Goal: Information Seeking & Learning: Check status

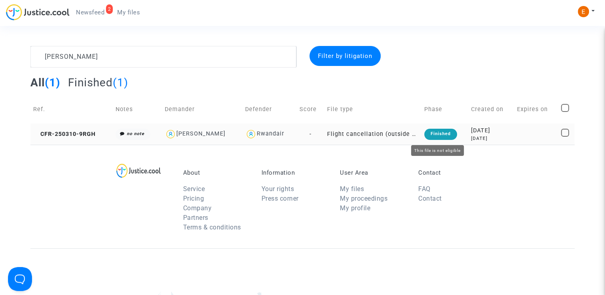
click at [437, 135] on div "Finished" at bounding box center [440, 134] width 33 height 11
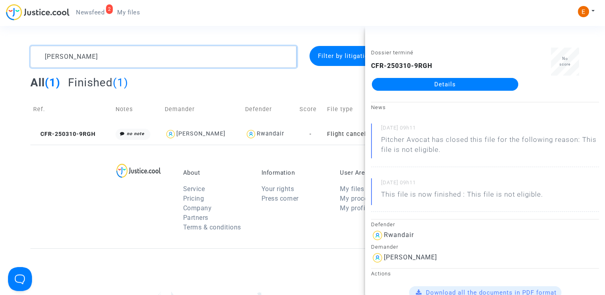
click at [132, 56] on textarea at bounding box center [163, 57] width 266 height 22
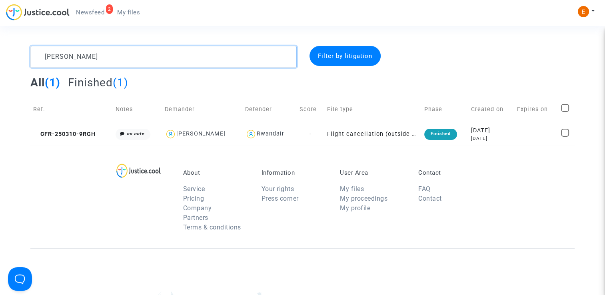
click at [132, 56] on textarea at bounding box center [163, 57] width 266 height 22
paste textarea "Ortiz"
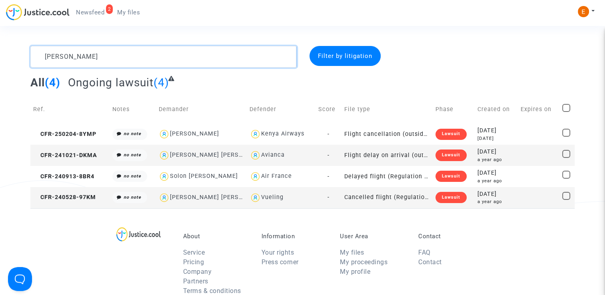
type textarea "Ortiz"
click at [246, 133] on td "Josiane Morin" at bounding box center [200, 134] width 91 height 21
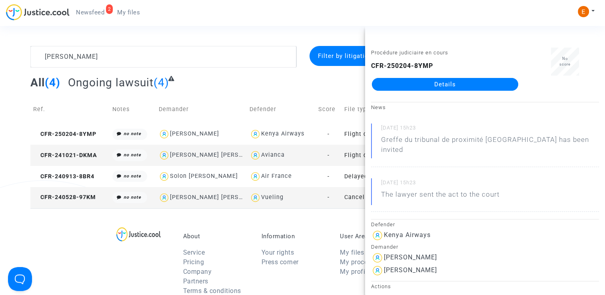
click at [404, 86] on link "Details" at bounding box center [445, 84] width 146 height 13
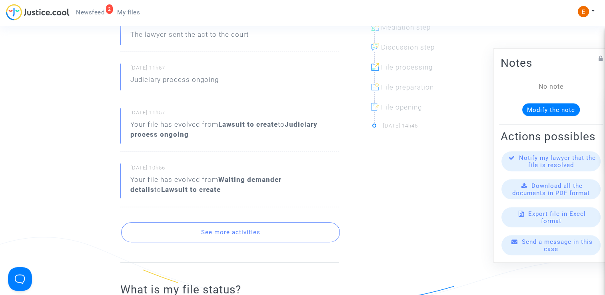
click at [244, 231] on button "See more activities" at bounding box center [230, 232] width 219 height 20
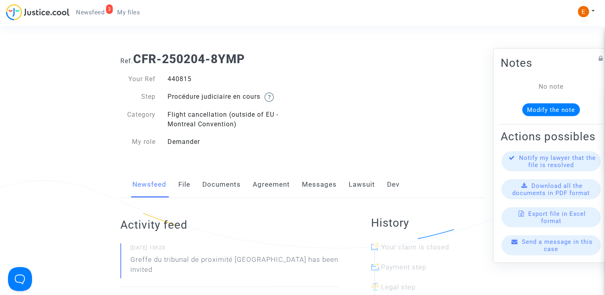
click at [124, 16] on link "My files" at bounding box center [129, 12] width 36 height 12
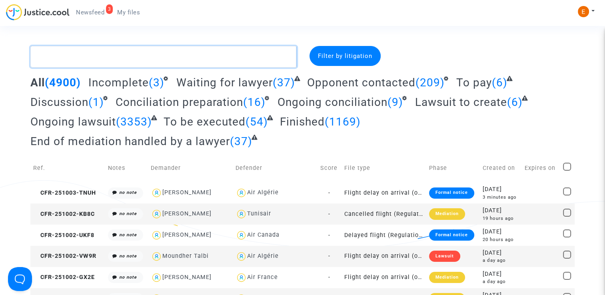
paste textarea "Ibtissam"
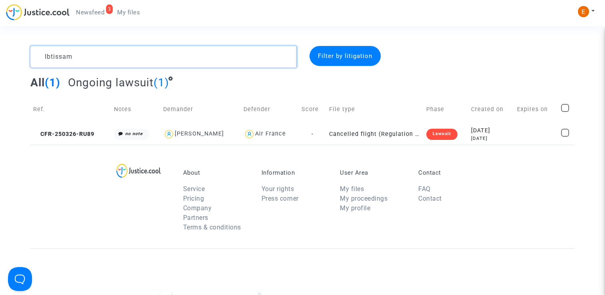
type textarea "Ibtissam"
click at [86, 17] on link "3 Newsfeed" at bounding box center [90, 12] width 41 height 12
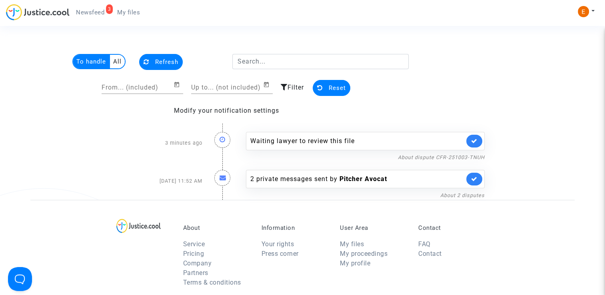
click at [480, 138] on link at bounding box center [474, 141] width 16 height 13
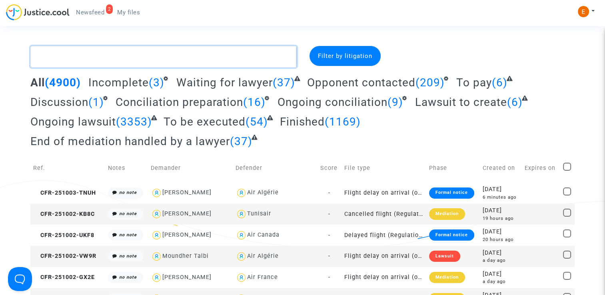
paste textarea "Lancellotti"
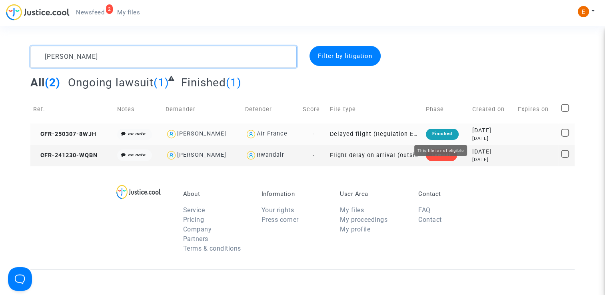
type textarea "Lancellotti"
click at [434, 135] on div "Finished" at bounding box center [442, 134] width 33 height 11
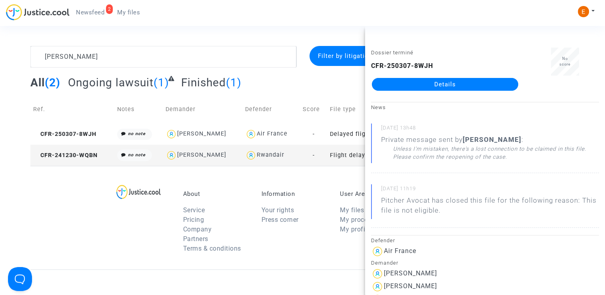
click at [443, 84] on link "Details" at bounding box center [445, 84] width 146 height 13
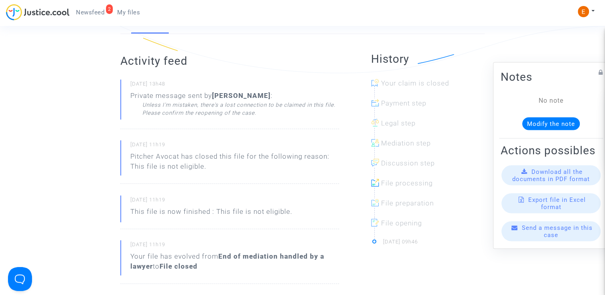
scroll to position [120, 0]
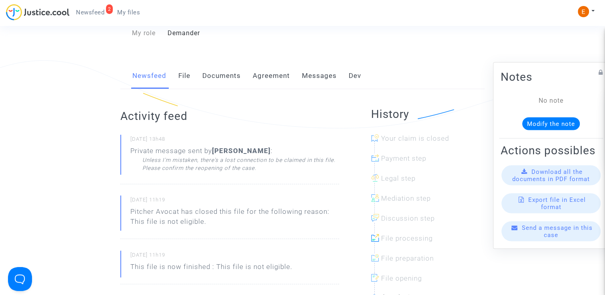
click at [192, 79] on div "Newsfeed File Documents Agreement Messages Dev" at bounding box center [302, 76] width 364 height 27
click at [188, 77] on link "File" at bounding box center [184, 76] width 12 height 26
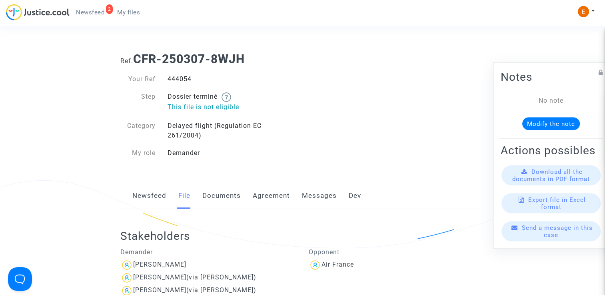
click at [312, 194] on link "Messages" at bounding box center [319, 196] width 35 height 26
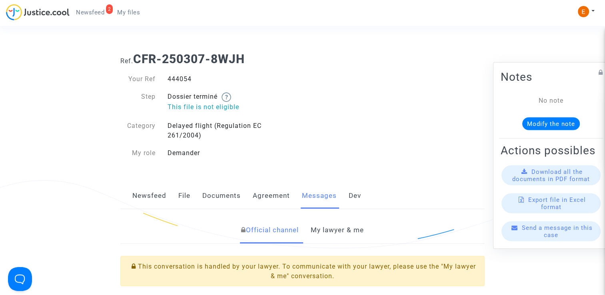
click at [353, 242] on link "My lawyer & me" at bounding box center [337, 230] width 53 height 26
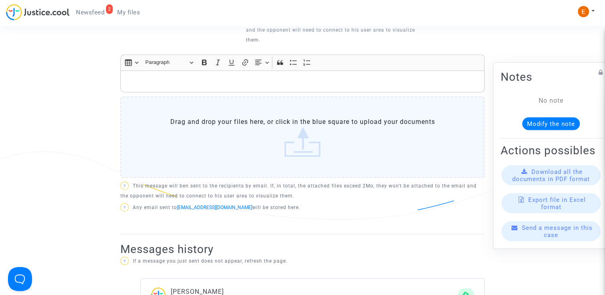
scroll to position [360, 0]
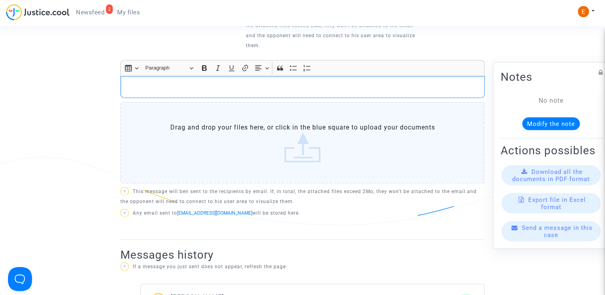
click at [292, 91] on p "Rich Text Editor, main" at bounding box center [303, 87] width 356 height 10
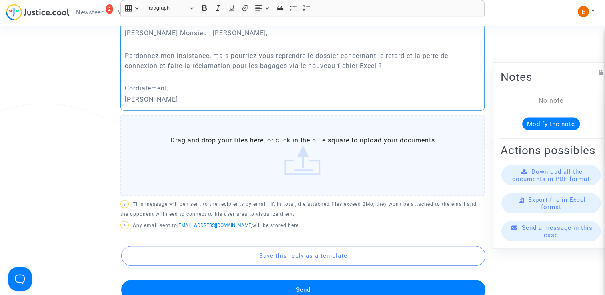
scroll to position [440, 0]
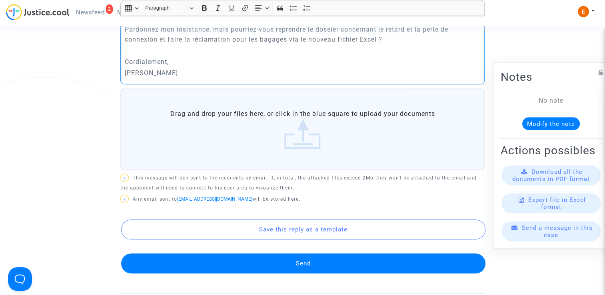
click at [328, 257] on button "Send" at bounding box center [303, 263] width 364 height 20
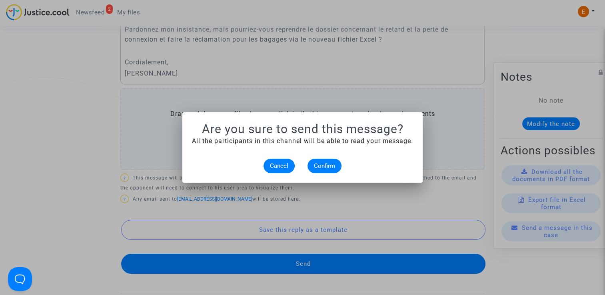
scroll to position [0, 0]
click at [325, 163] on span "Confirm" at bounding box center [324, 165] width 21 height 7
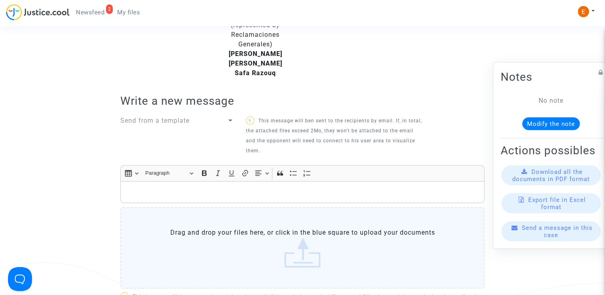
scroll to position [240, 0]
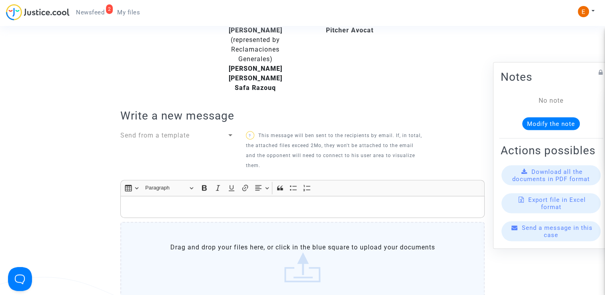
click at [126, 9] on span "My files" at bounding box center [128, 12] width 23 height 7
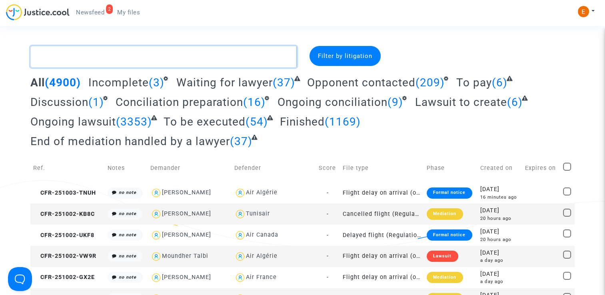
paste textarea "Kebe"
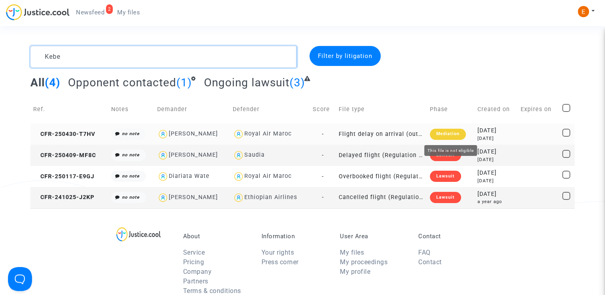
type textarea "Kebe"
click at [460, 133] on div "Mediation" at bounding box center [448, 134] width 36 height 11
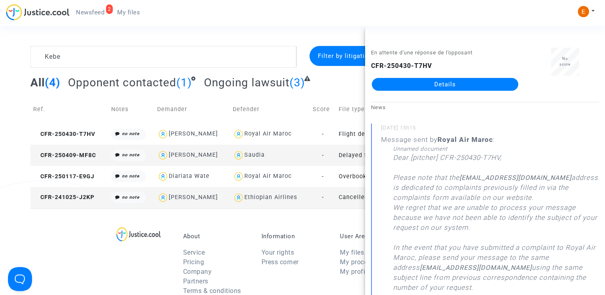
click at [432, 82] on link "Details" at bounding box center [445, 84] width 146 height 13
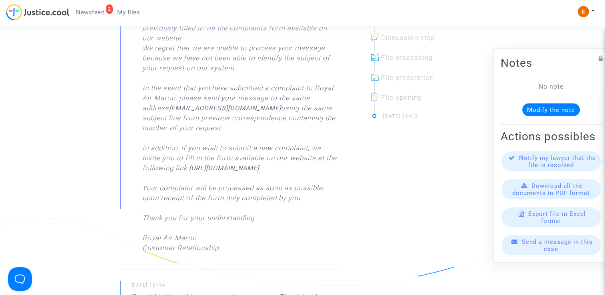
scroll to position [120, 0]
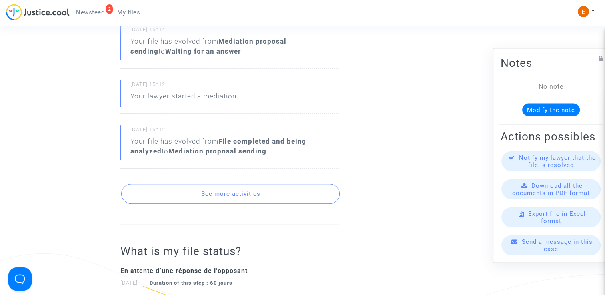
click at [225, 200] on button "See more activities" at bounding box center [230, 194] width 219 height 20
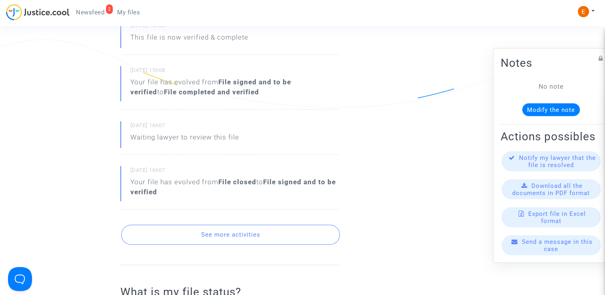
scroll to position [839, 0]
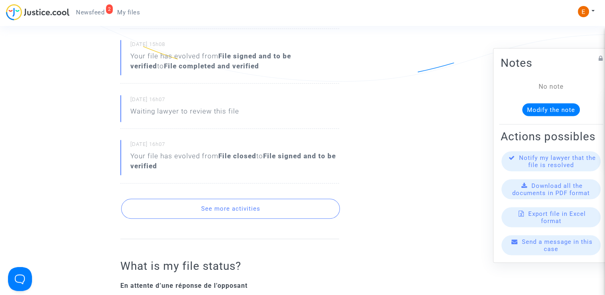
click at [254, 212] on button "See more activities" at bounding box center [230, 209] width 219 height 20
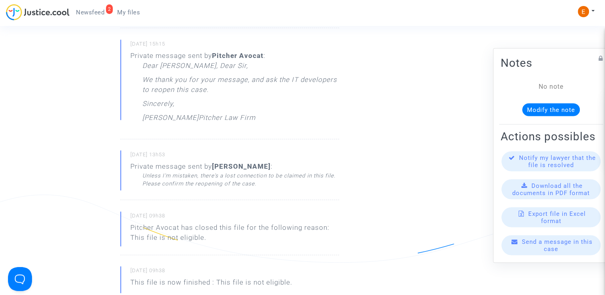
scroll to position [999, 0]
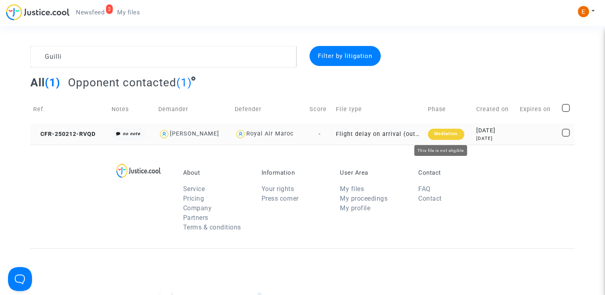
type textarea "Guilli"
click at [449, 134] on div "Mediation" at bounding box center [446, 134] width 36 height 11
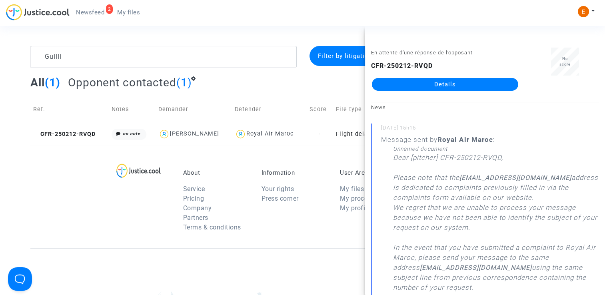
click at [454, 80] on link "Details" at bounding box center [445, 84] width 146 height 13
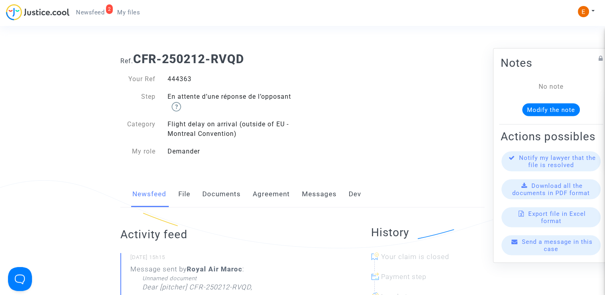
click at [185, 194] on link "File" at bounding box center [184, 194] width 12 height 26
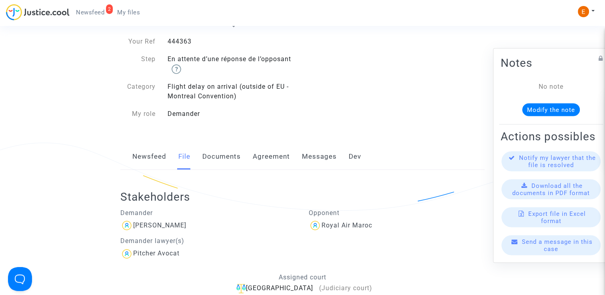
scroll to position [40, 0]
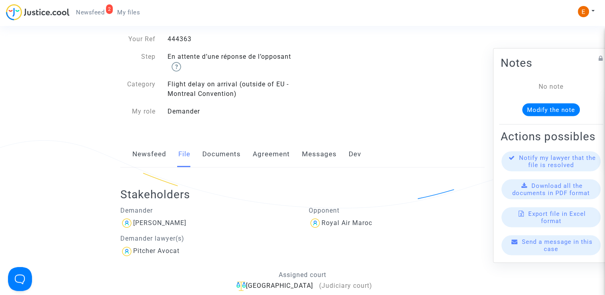
click at [326, 155] on link "Messages" at bounding box center [319, 154] width 35 height 26
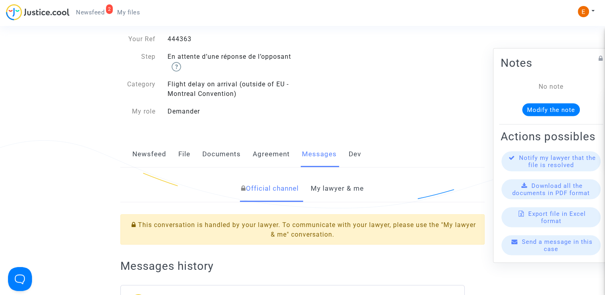
click at [326, 191] on link "My lawyer & me" at bounding box center [337, 188] width 53 height 26
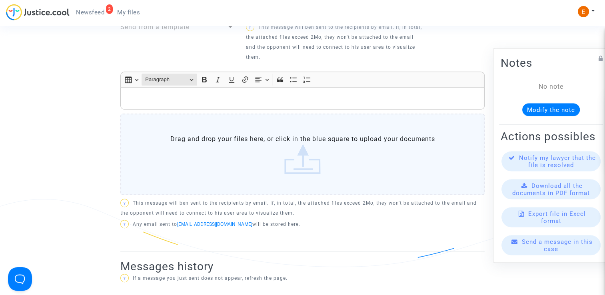
scroll to position [280, 0]
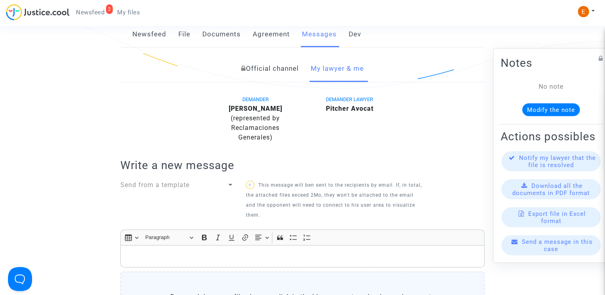
click at [134, 14] on span "My files" at bounding box center [128, 12] width 23 height 7
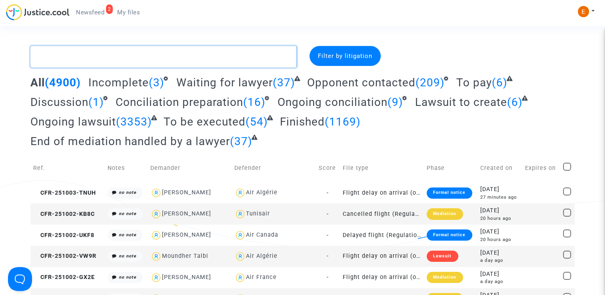
paste textarea "Cassonnet"
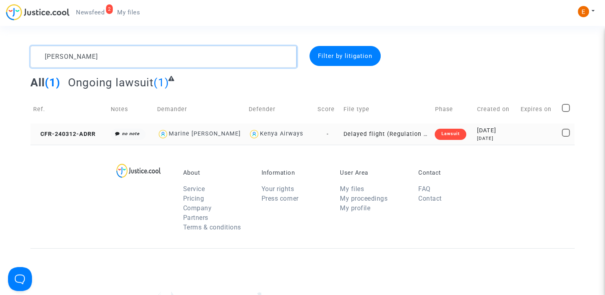
type textarea "Cassonnet"
click at [457, 135] on div "Lawsuit" at bounding box center [449, 134] width 31 height 11
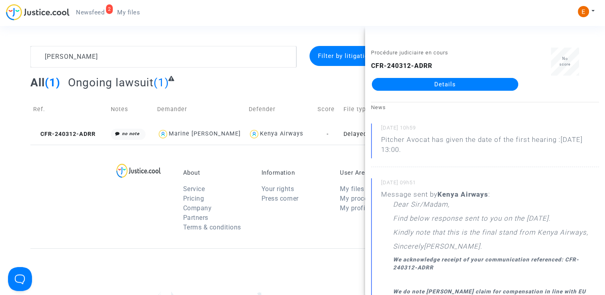
click at [410, 85] on link "Details" at bounding box center [445, 84] width 146 height 13
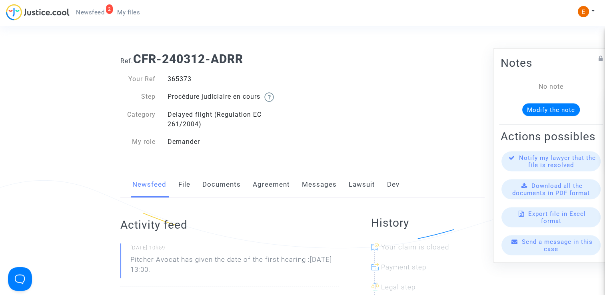
click at [133, 12] on span "My files" at bounding box center [128, 12] width 23 height 7
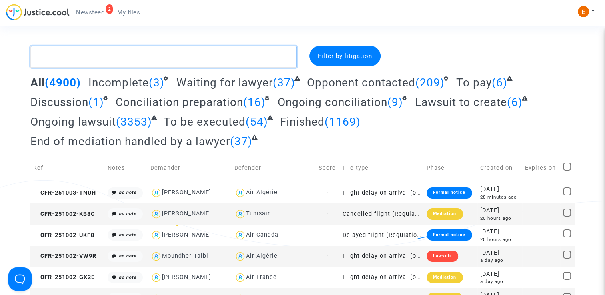
paste textarea "Cassonnet"
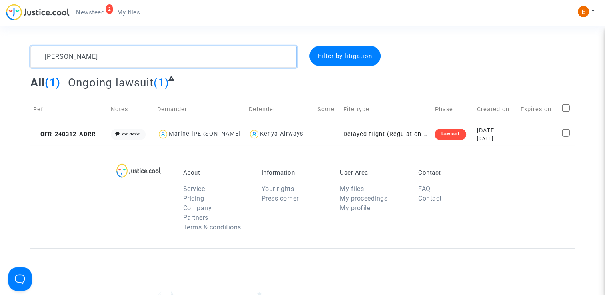
click at [75, 62] on textarea at bounding box center [163, 57] width 266 height 22
paste textarea "Baumard"
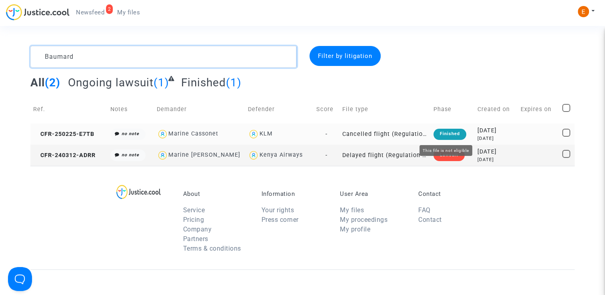
type textarea "Baumard"
click at [452, 133] on div "Finished" at bounding box center [449, 134] width 33 height 11
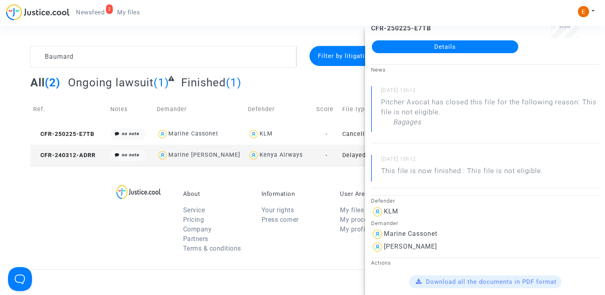
scroll to position [40, 0]
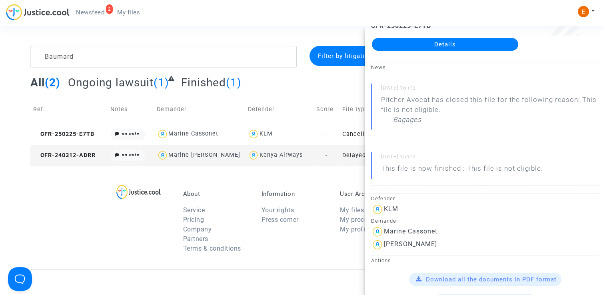
click at [131, 10] on span "My files" at bounding box center [128, 12] width 23 height 7
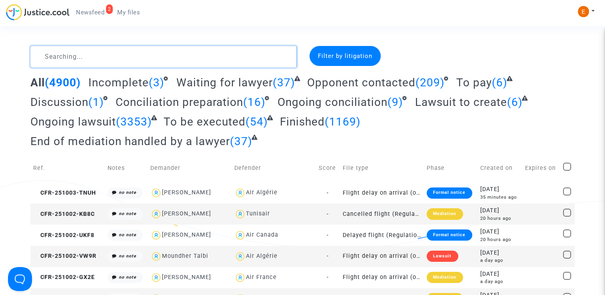
paste textarea "Archambault"
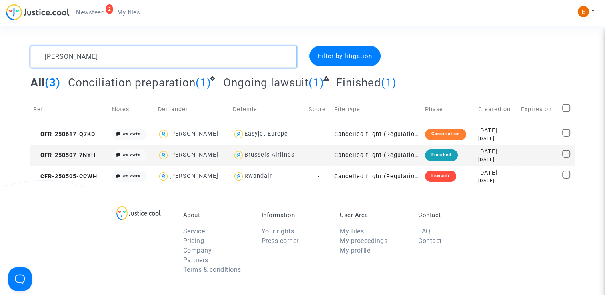
type textarea "Archambault"
click at [449, 137] on div "Conciliation" at bounding box center [445, 134] width 41 height 11
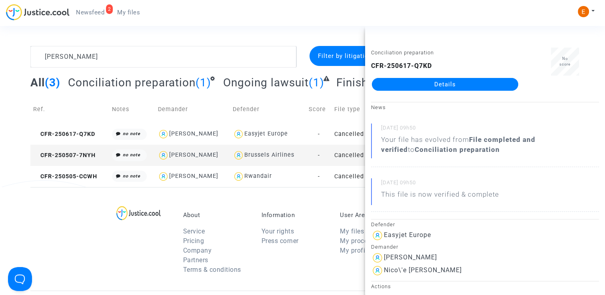
click at [466, 82] on link "Details" at bounding box center [445, 84] width 146 height 13
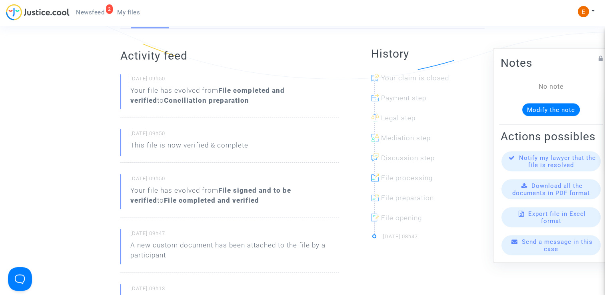
scroll to position [160, 0]
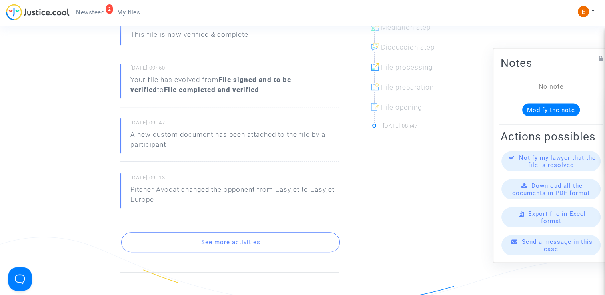
click at [270, 238] on button "See more activities" at bounding box center [230, 242] width 219 height 20
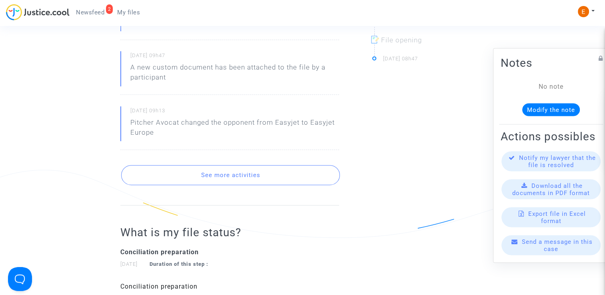
scroll to position [360, 0]
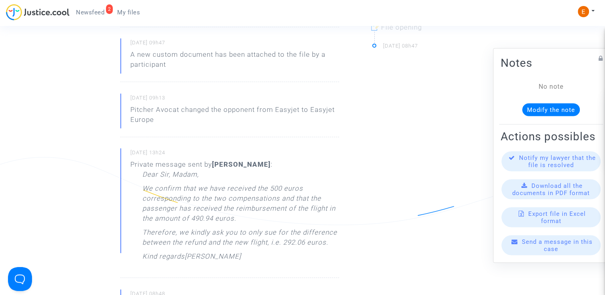
click at [123, 16] on span "My files" at bounding box center [128, 12] width 23 height 7
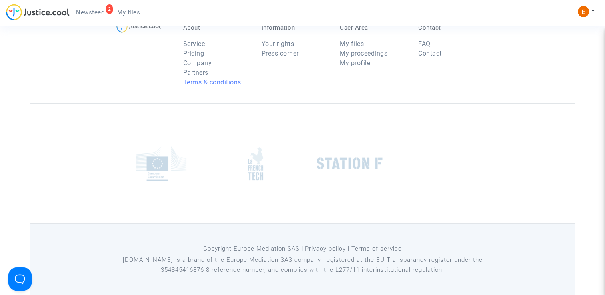
scroll to position [4, 0]
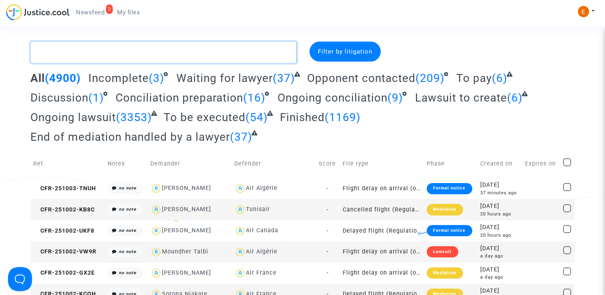
paste textarea "Deleria"
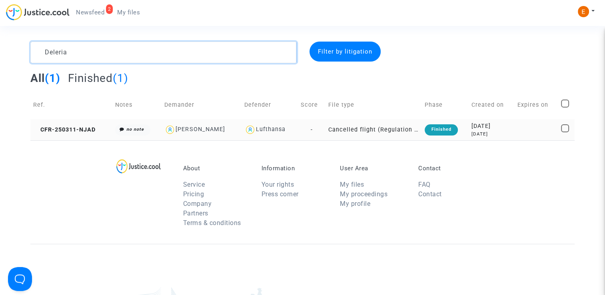
type textarea "Deleria"
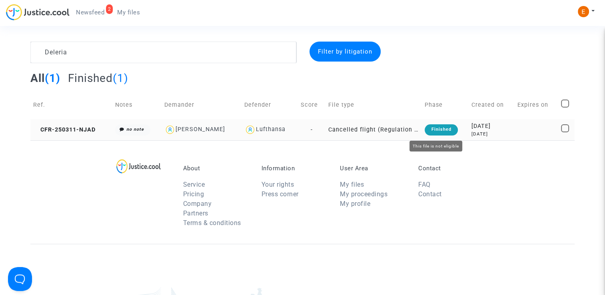
click at [448, 130] on div "Finished" at bounding box center [440, 129] width 33 height 11
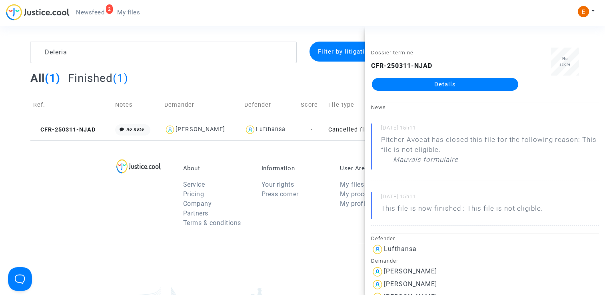
click at [444, 86] on link "Details" at bounding box center [445, 84] width 146 height 13
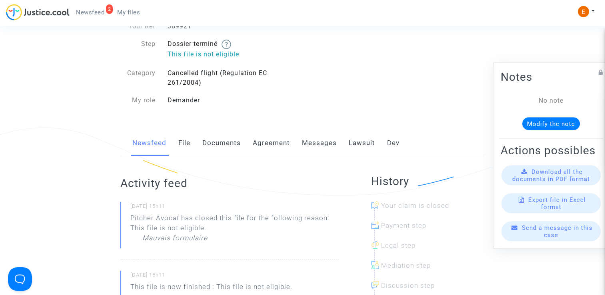
scroll to position [44, 0]
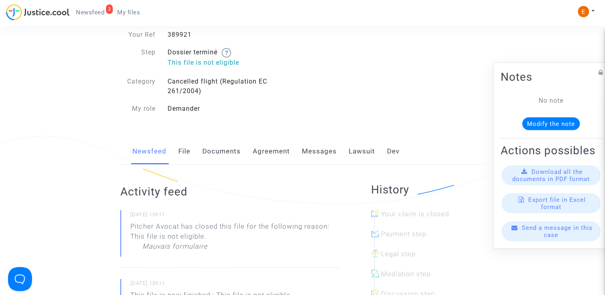
click at [127, 12] on span "My files" at bounding box center [128, 12] width 23 height 7
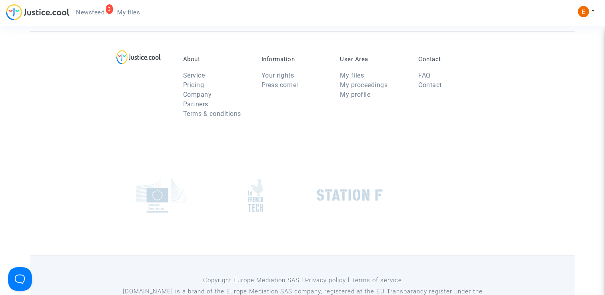
click at [84, 10] on span "Newsfeed" at bounding box center [90, 12] width 28 height 7
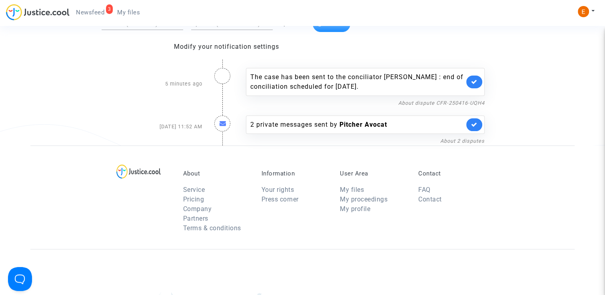
scroll to position [52, 0]
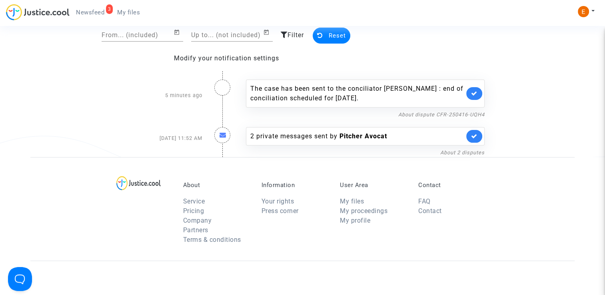
click at [140, 14] on link "My files" at bounding box center [129, 12] width 36 height 12
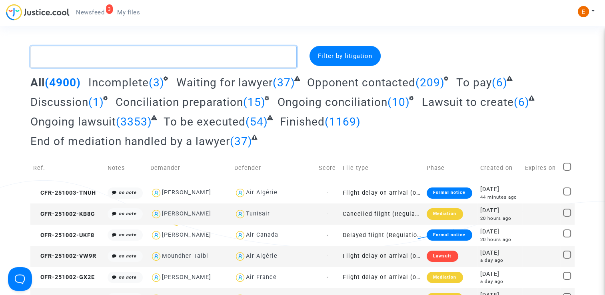
paste textarea "Hurtado Mosquera"
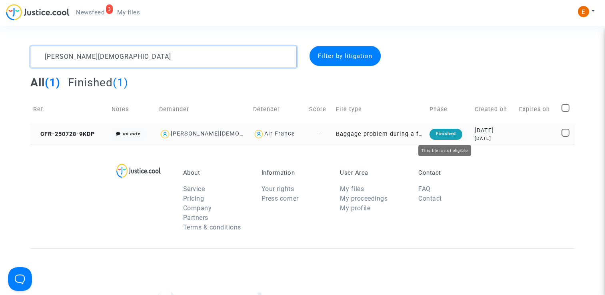
type textarea "Hurtado Mosquera"
click at [452, 131] on div "Finished" at bounding box center [445, 134] width 33 height 11
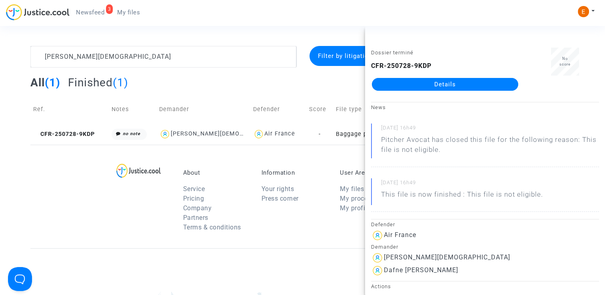
click at [135, 16] on link "My files" at bounding box center [129, 12] width 36 height 12
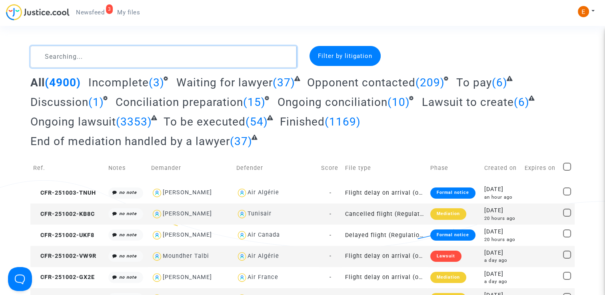
paste textarea "Teze"
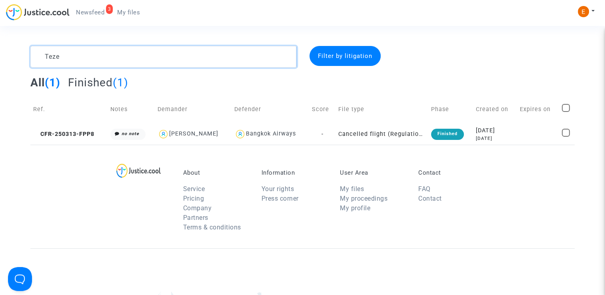
click at [110, 59] on textarea at bounding box center [163, 57] width 266 height 22
paste textarea "Gassama"
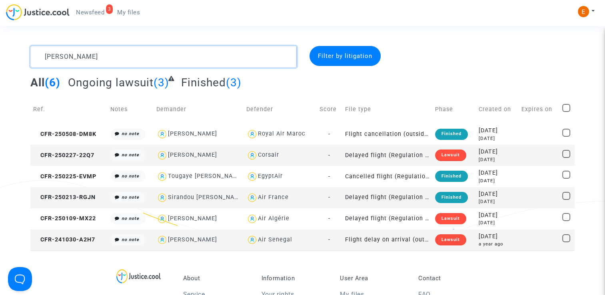
drag, startPoint x: 124, startPoint y: 58, endPoint x: 76, endPoint y: 60, distance: 47.2
click at [76, 60] on textarea at bounding box center [163, 57] width 266 height 22
paste textarea "Aubry"
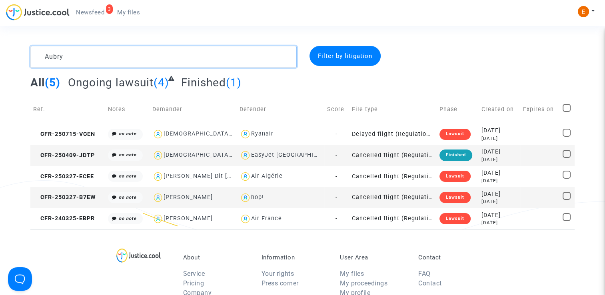
click at [159, 56] on textarea at bounding box center [163, 57] width 266 height 22
paste textarea "Grenet"
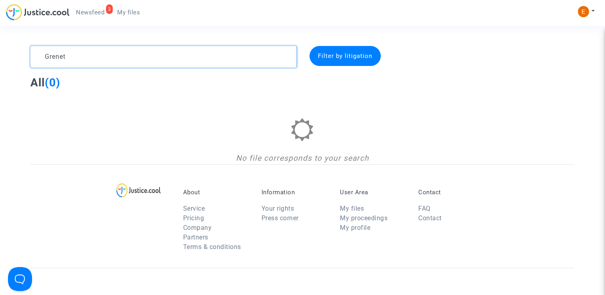
drag, startPoint x: 197, startPoint y: 58, endPoint x: 0, endPoint y: 50, distance: 196.8
click at [0, 50] on html "3 Newsfeed My files My profile Settings Log out Grenet Filter by litigation All…" at bounding box center [302, 230] width 605 height 461
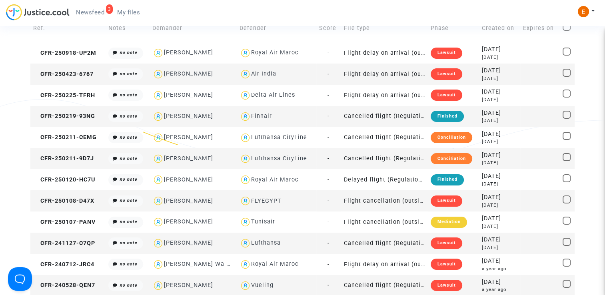
scroll to position [80, 0]
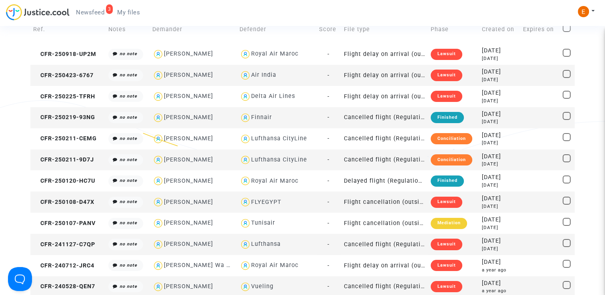
type textarea "nicole"
click at [132, 11] on span "My files" at bounding box center [128, 12] width 23 height 7
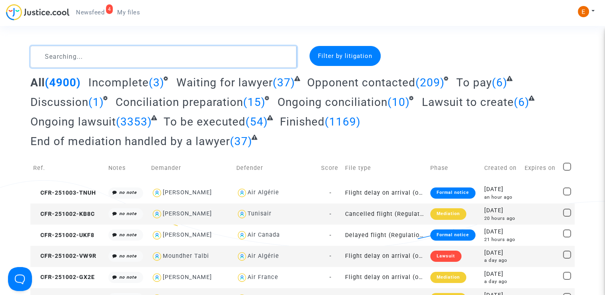
paste textarea "Said Allaoui"
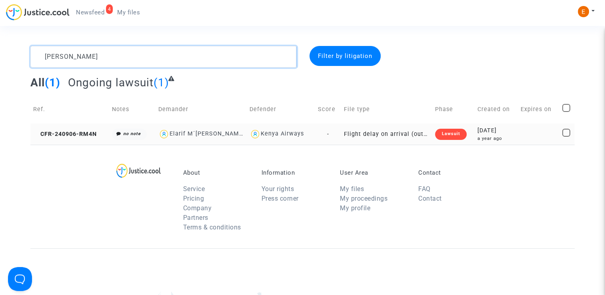
type textarea "Said Allaoui"
click at [456, 132] on div "Lawsuit" at bounding box center [450, 134] width 31 height 11
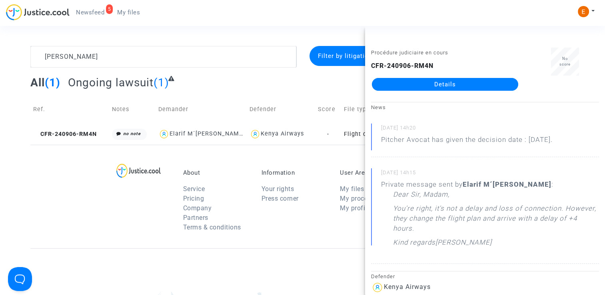
click at [446, 84] on link "Details" at bounding box center [445, 84] width 146 height 13
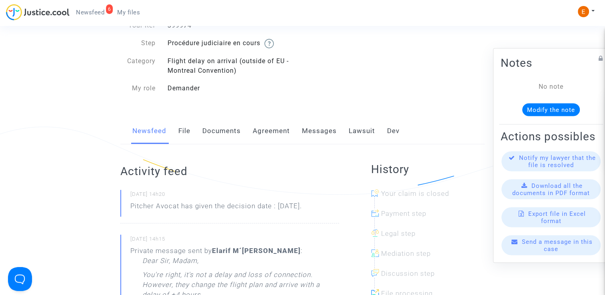
scroll to position [40, 0]
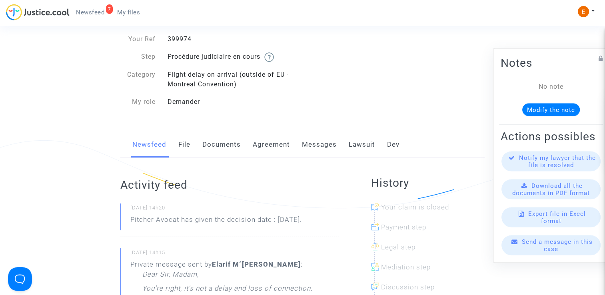
click at [131, 16] on span "My files" at bounding box center [128, 12] width 23 height 7
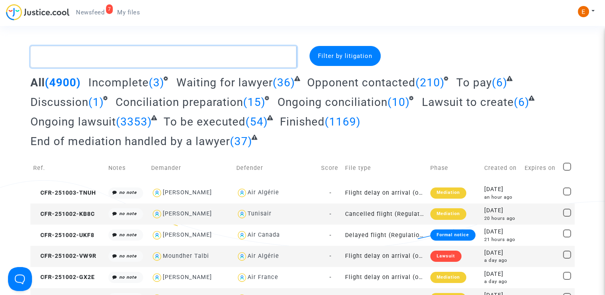
paste textarea "Di Pompeo"
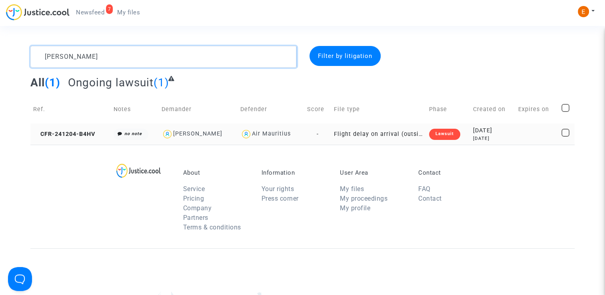
type textarea "Di Pompeo"
click at [212, 141] on td "Massimo Tsiory Di Pompeo" at bounding box center [198, 134] width 79 height 21
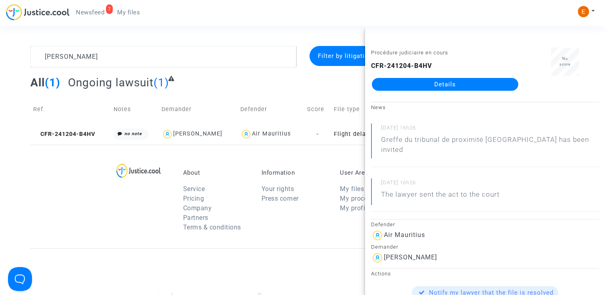
click at [423, 90] on link "Details" at bounding box center [445, 84] width 146 height 13
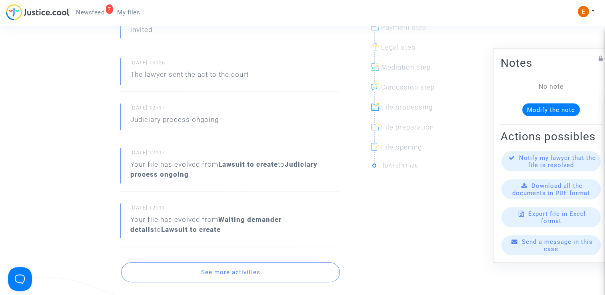
click at [241, 272] on button "See more activities" at bounding box center [230, 272] width 219 height 20
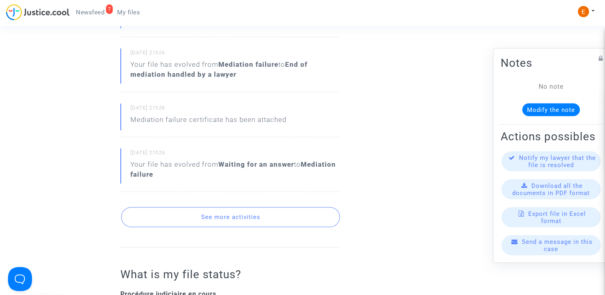
click at [253, 207] on button "See more activities" at bounding box center [230, 217] width 219 height 20
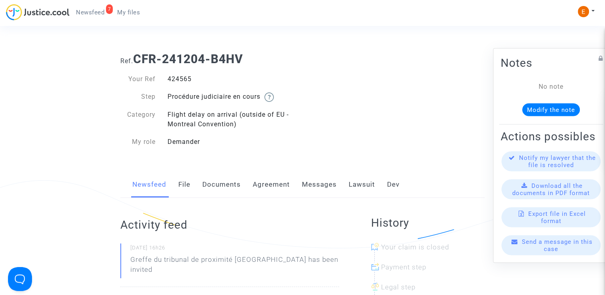
click at [182, 192] on link "File" at bounding box center [184, 184] width 12 height 26
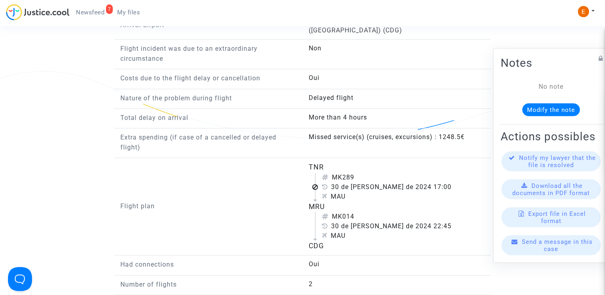
scroll to position [759, 0]
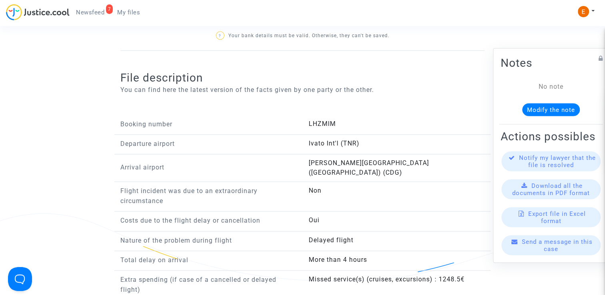
click at [124, 12] on span "My files" at bounding box center [128, 12] width 23 height 7
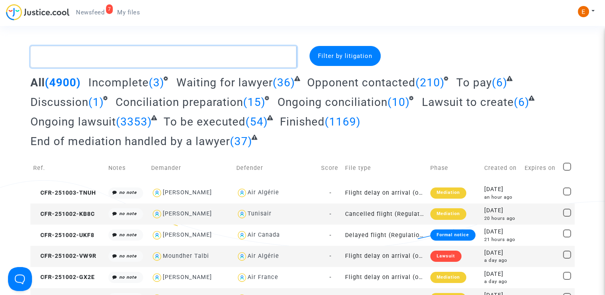
paste textarea "Salvia"
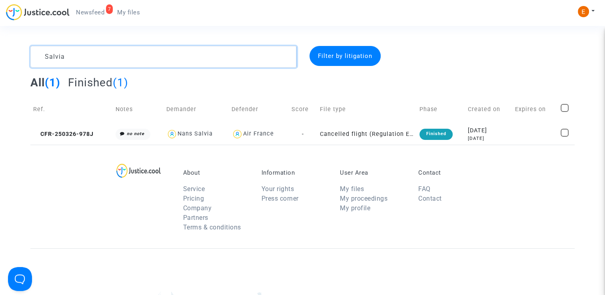
type textarea "Salvia"
click at [122, 10] on span "My files" at bounding box center [128, 12] width 23 height 7
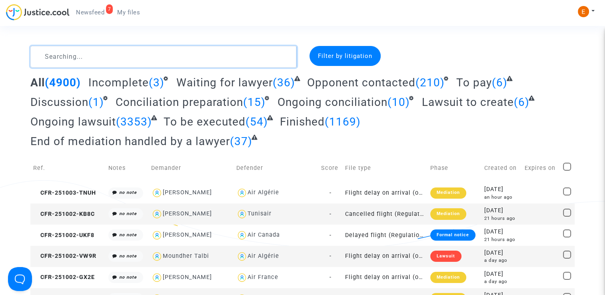
paste textarea "Missanda"
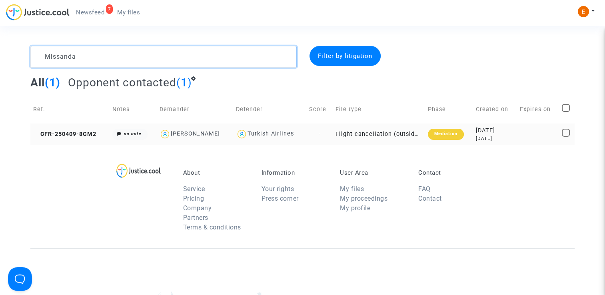
type textarea "Missanda"
click at [448, 135] on div "Mediation" at bounding box center [446, 134] width 36 height 11
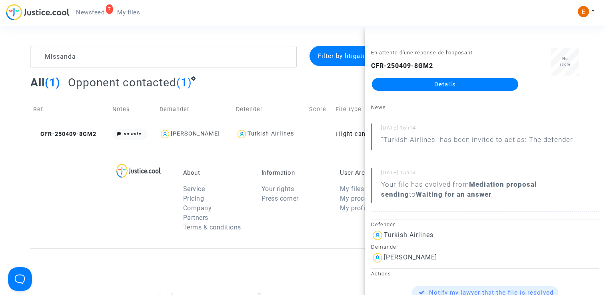
click at [431, 94] on div "En attente d’une réponse de l’opposant CFR-250409-8GM2 Details" at bounding box center [445, 73] width 160 height 50
click at [431, 84] on link "Details" at bounding box center [445, 84] width 146 height 13
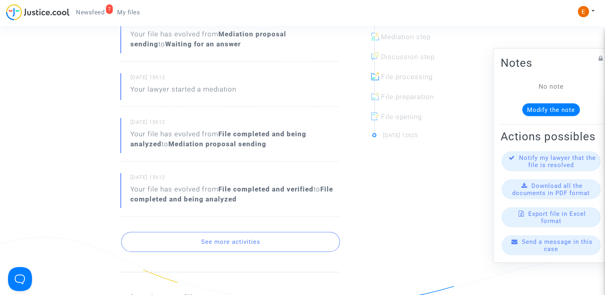
click at [248, 240] on button "See more activities" at bounding box center [230, 242] width 219 height 20
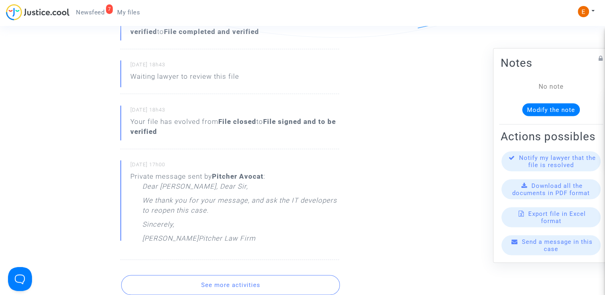
scroll to position [560, 0]
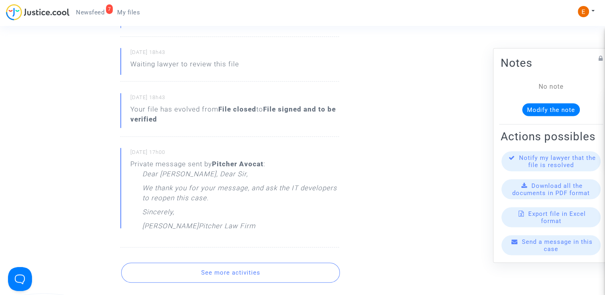
click at [240, 271] on button "See more activities" at bounding box center [230, 273] width 219 height 20
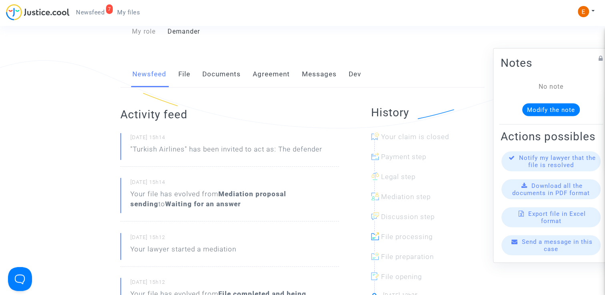
scroll to position [0, 0]
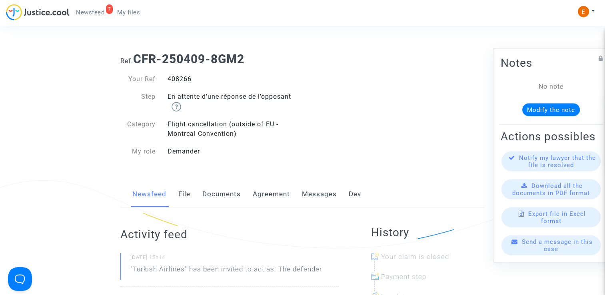
click at [328, 192] on link "Messages" at bounding box center [319, 194] width 35 height 26
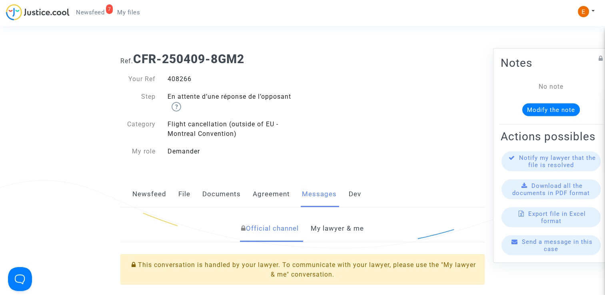
click at [335, 231] on link "My lawyer & me" at bounding box center [337, 228] width 53 height 26
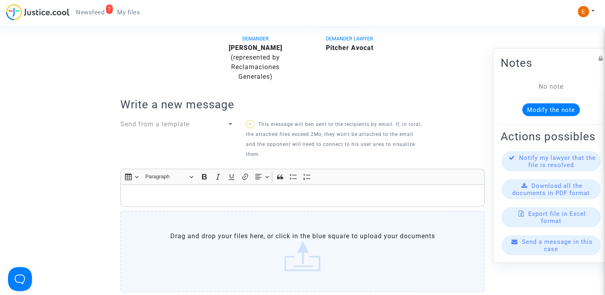
scroll to position [240, 0]
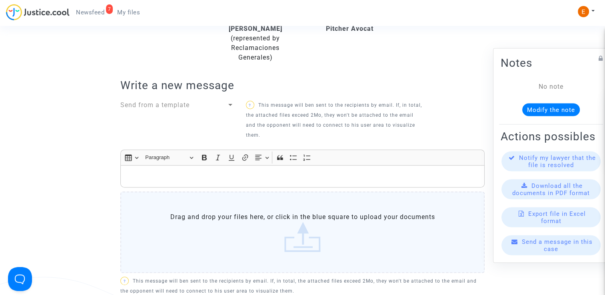
click at [197, 180] on p "Rich Text Editor, main" at bounding box center [303, 176] width 356 height 10
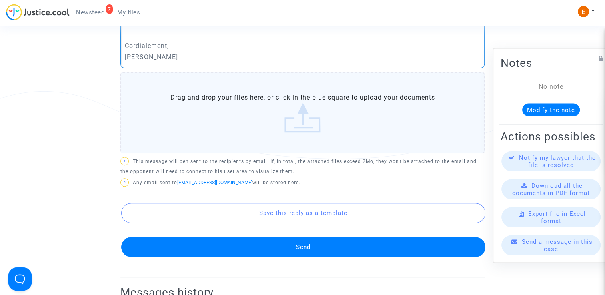
scroll to position [440, 0]
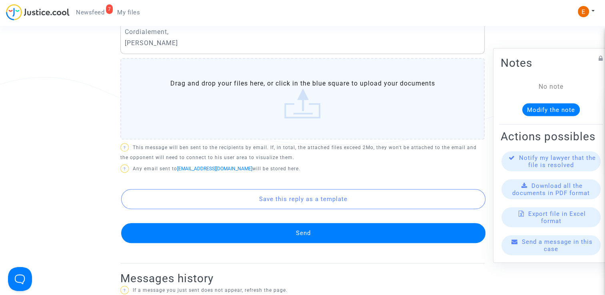
click at [335, 237] on button "Send" at bounding box center [303, 233] width 364 height 20
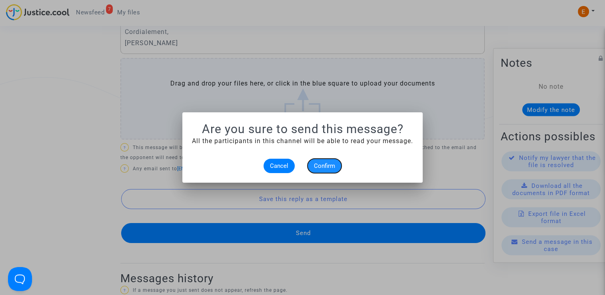
click at [327, 169] on button "Confirm" at bounding box center [324, 166] width 34 height 14
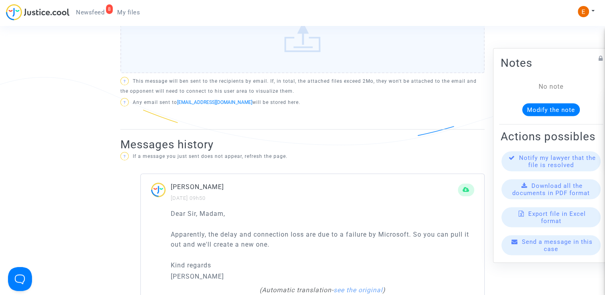
click at [126, 12] on span "My files" at bounding box center [128, 12] width 23 height 7
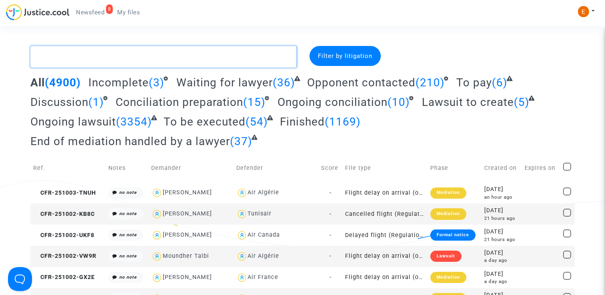
paste textarea "Kudia Mayika"
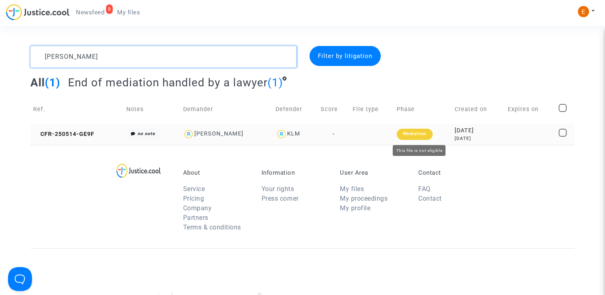
type textarea "Kudia Mayika"
click at [424, 135] on div "Mediation" at bounding box center [414, 134] width 36 height 11
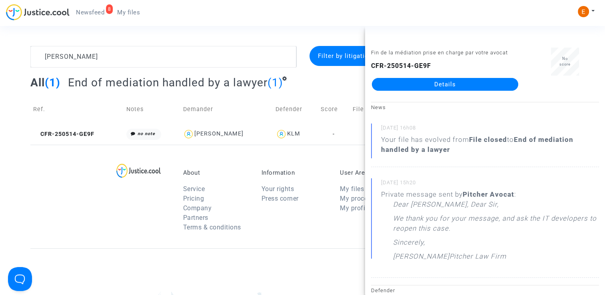
click at [444, 84] on link "Details" at bounding box center [445, 84] width 146 height 13
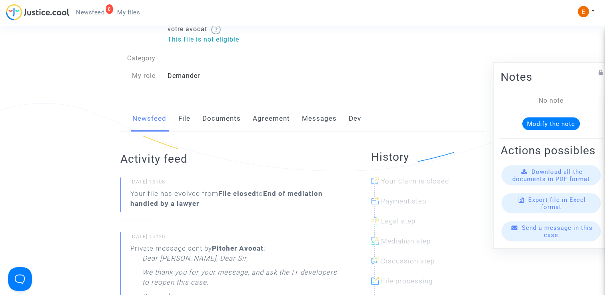
scroll to position [40, 0]
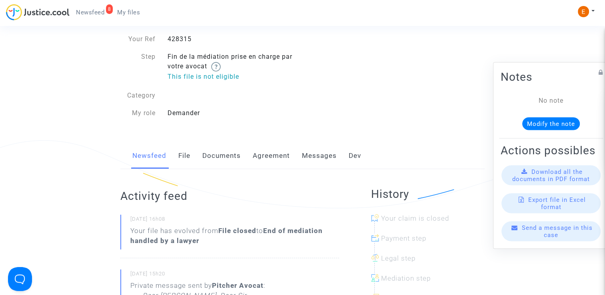
click at [321, 152] on link "Messages" at bounding box center [319, 156] width 35 height 26
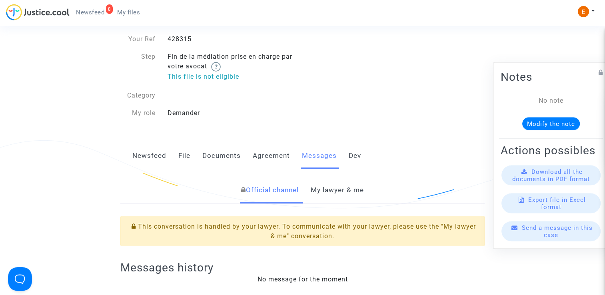
click at [330, 188] on link "My lawyer & me" at bounding box center [337, 190] width 53 height 26
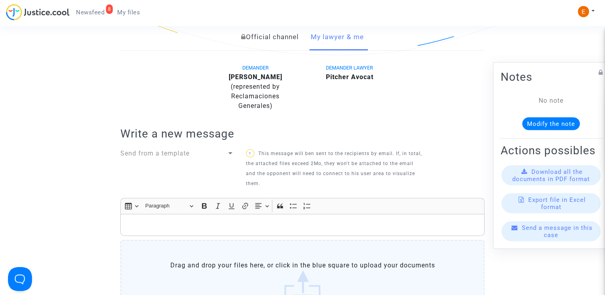
scroll to position [200, 0]
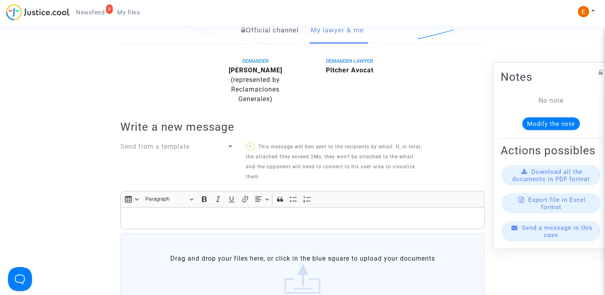
click at [195, 220] on p "Rich Text Editor, main" at bounding box center [303, 218] width 356 height 10
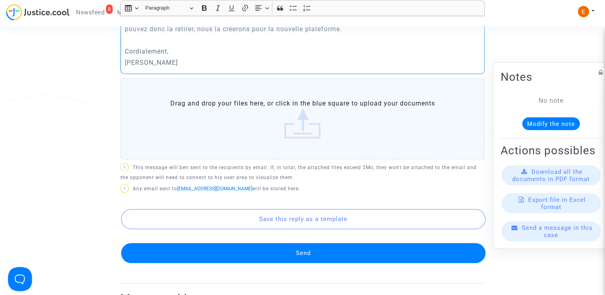
scroll to position [442, 0]
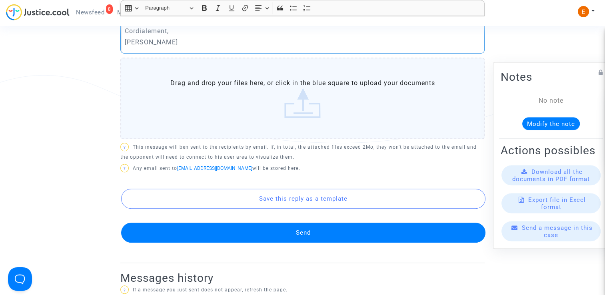
click at [307, 234] on button "Send" at bounding box center [303, 233] width 364 height 20
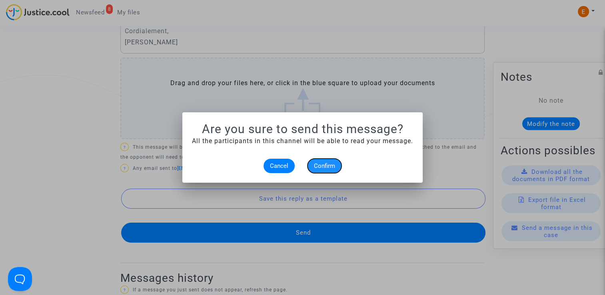
click at [326, 167] on span "Confirm" at bounding box center [324, 165] width 21 height 7
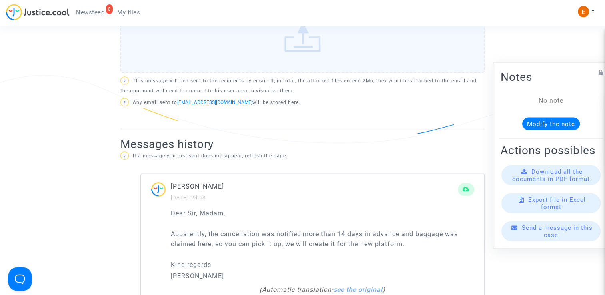
click at [133, 11] on span "My files" at bounding box center [128, 12] width 23 height 7
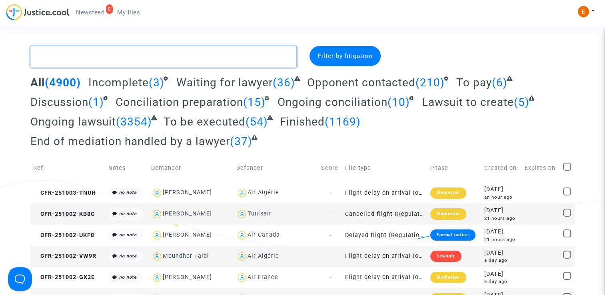
paste textarea "Sene"
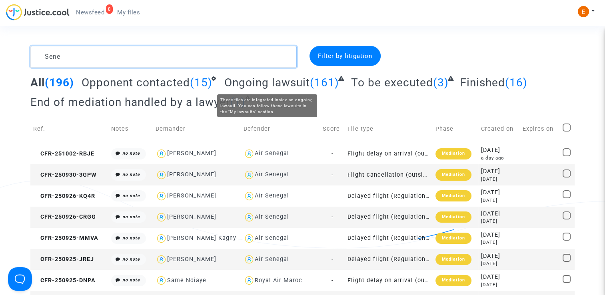
type textarea "Sene"
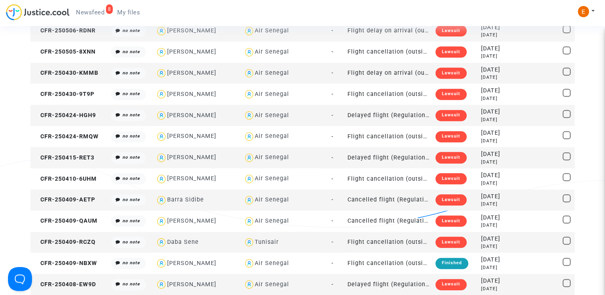
scroll to position [719, 0]
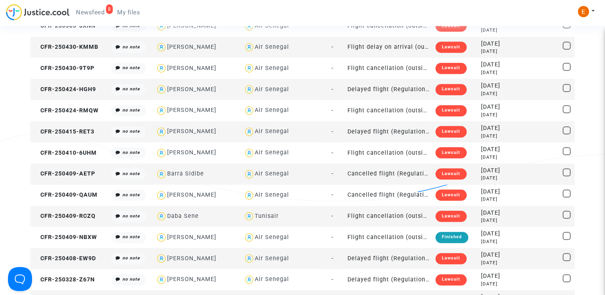
click at [456, 213] on div "Lawsuit" at bounding box center [450, 216] width 31 height 11
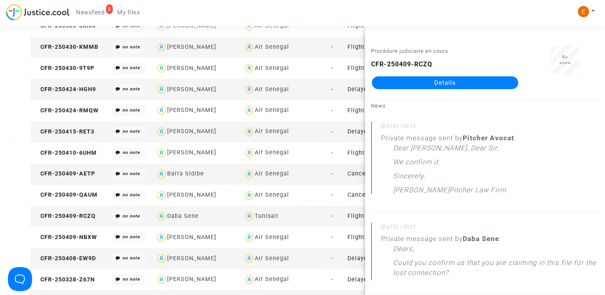
scroll to position [0, 0]
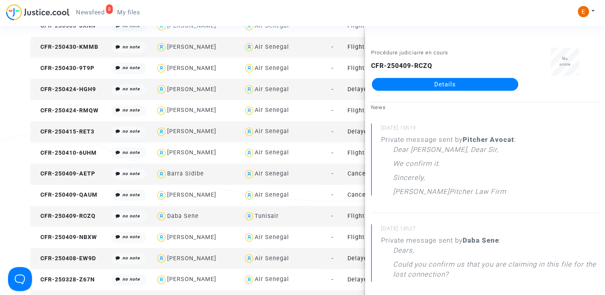
click at [429, 83] on link "Details" at bounding box center [445, 84] width 146 height 13
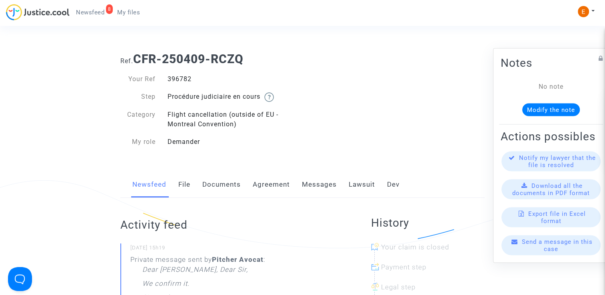
click at [185, 187] on link "File" at bounding box center [184, 184] width 12 height 26
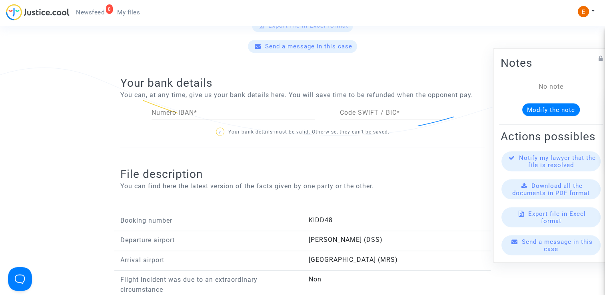
scroll to position [440, 0]
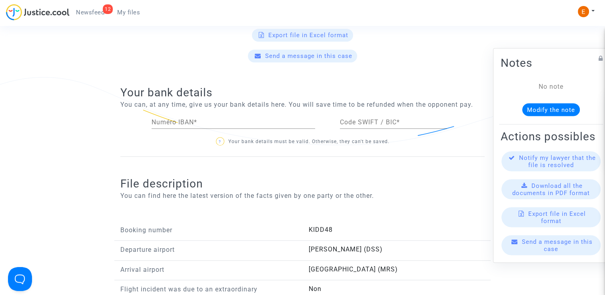
click at [137, 10] on span "My files" at bounding box center [128, 12] width 23 height 7
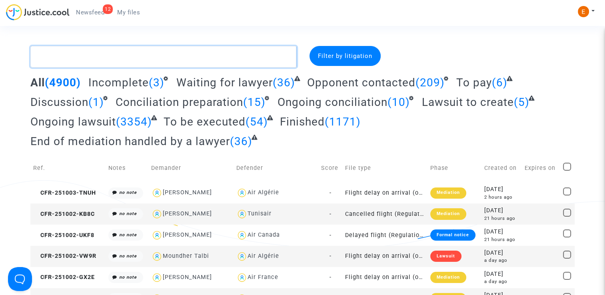
click at [106, 58] on textarea at bounding box center [163, 57] width 266 height 22
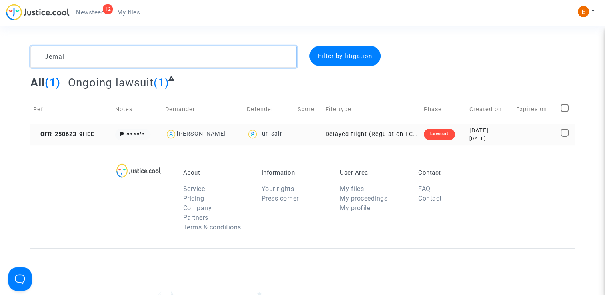
type textarea "Jemal"
click at [443, 133] on div "Lawsuit" at bounding box center [439, 134] width 31 height 11
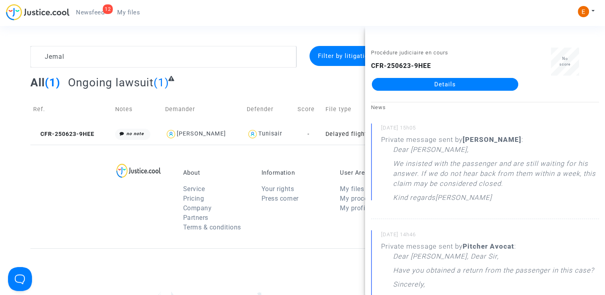
click at [437, 82] on link "Details" at bounding box center [445, 84] width 146 height 13
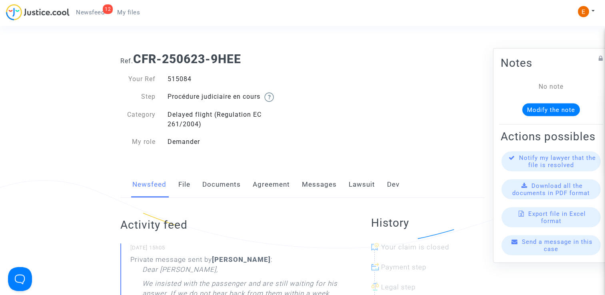
click at [321, 188] on link "Messages" at bounding box center [319, 184] width 35 height 26
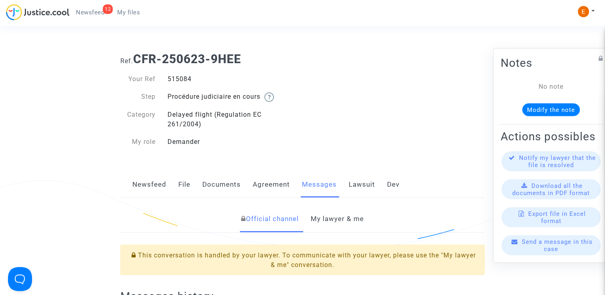
click at [327, 215] on link "My lawyer & me" at bounding box center [337, 219] width 53 height 26
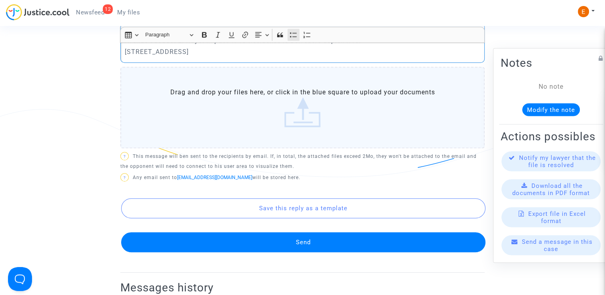
scroll to position [440, 0]
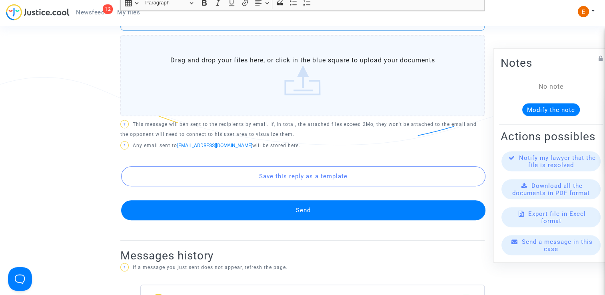
click at [291, 211] on button "Send" at bounding box center [303, 210] width 364 height 20
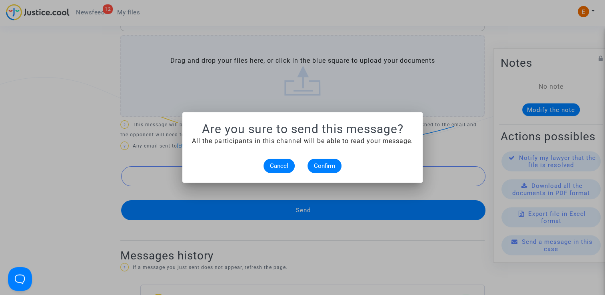
scroll to position [0, 0]
click at [330, 161] on button "Confirm" at bounding box center [324, 166] width 34 height 14
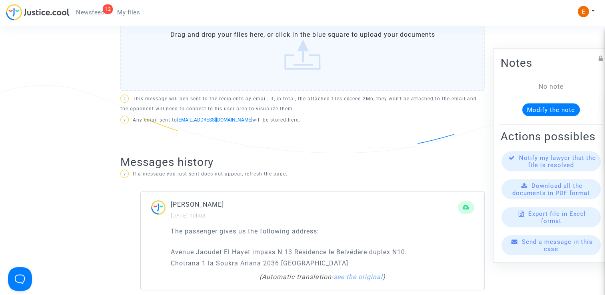
scroll to position [400, 0]
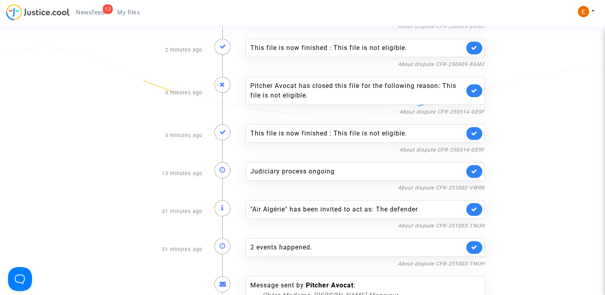
scroll to position [160, 0]
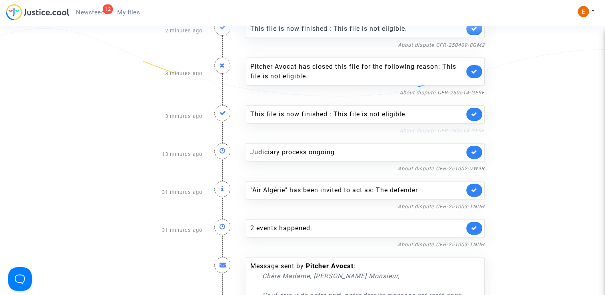
click at [419, 128] on link "About dispute CFR-250514-GE9F" at bounding box center [441, 130] width 85 height 6
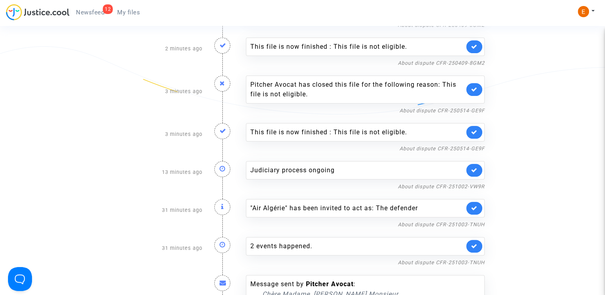
scroll to position [80, 0]
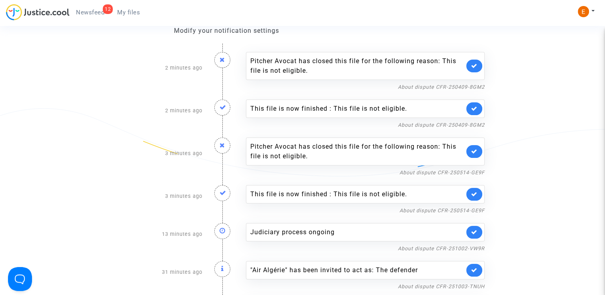
click at [478, 192] on link at bounding box center [474, 194] width 16 height 13
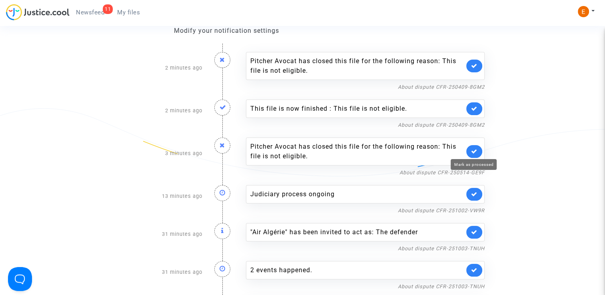
click at [475, 151] on icon at bounding box center [474, 151] width 6 height 6
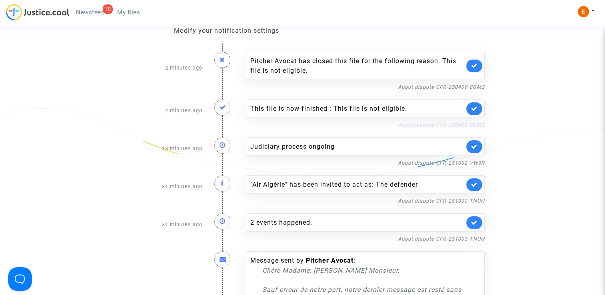
click at [414, 125] on link "About dispute CFR-250409-8GM2" at bounding box center [441, 125] width 87 height 6
click at [476, 106] on icon at bounding box center [474, 109] width 6 height 6
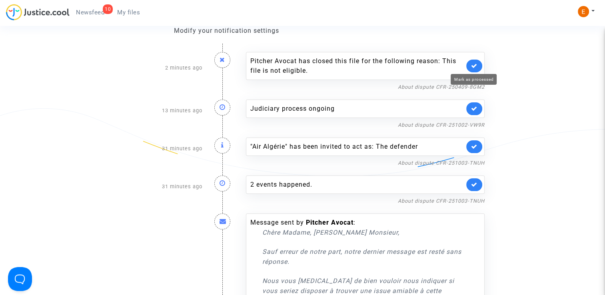
click at [476, 64] on icon at bounding box center [474, 66] width 6 height 6
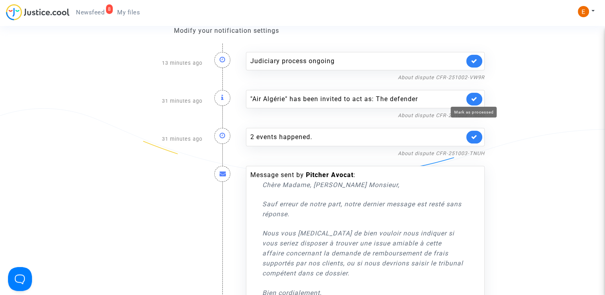
click at [476, 100] on icon at bounding box center [474, 99] width 6 height 6
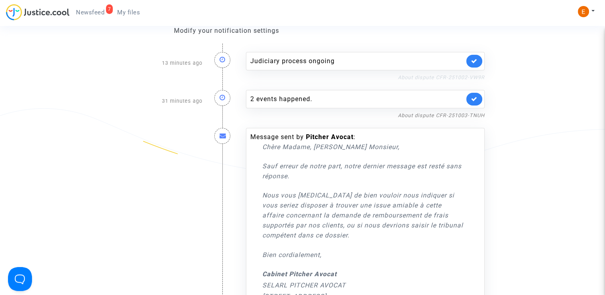
click at [465, 78] on link "About dispute CFR-251002-VW9R" at bounding box center [441, 77] width 87 height 6
click at [478, 61] on link at bounding box center [474, 61] width 16 height 13
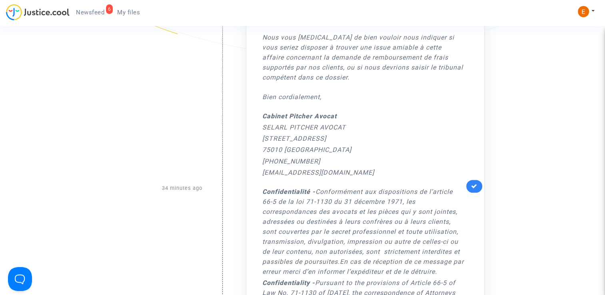
click at [468, 183] on link at bounding box center [474, 186] width 16 height 13
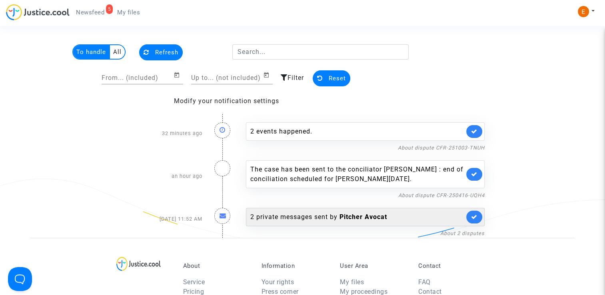
scroll to position [0, 0]
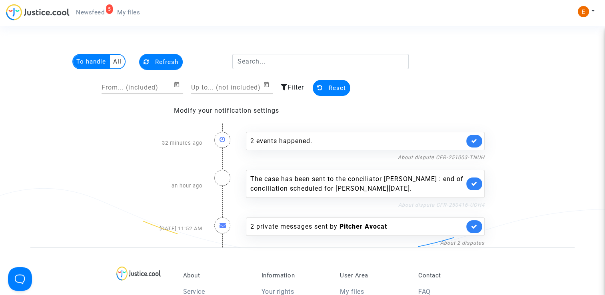
click at [430, 207] on link "About dispute CFR-250416-UQH4" at bounding box center [441, 205] width 86 height 6
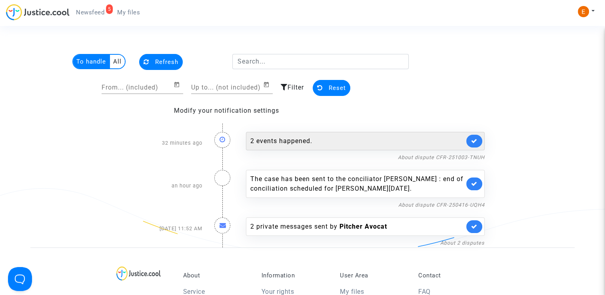
click at [340, 136] on div "2 events happened." at bounding box center [357, 141] width 214 height 10
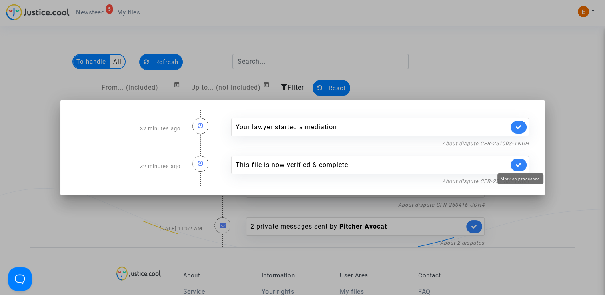
click at [518, 163] on icon at bounding box center [518, 165] width 6 height 6
click at [516, 143] on link "About dispute CFR-251003-TNUH" at bounding box center [485, 143] width 87 height 6
click at [526, 125] on link at bounding box center [518, 127] width 16 height 13
click at [512, 89] on div at bounding box center [302, 147] width 605 height 295
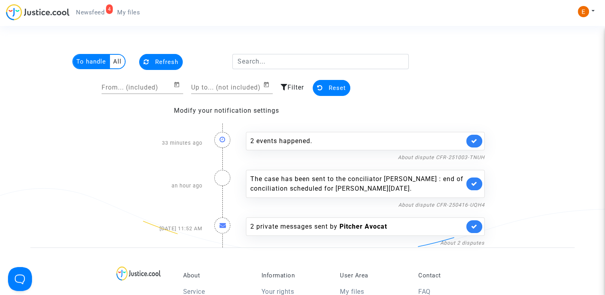
drag, startPoint x: 134, startPoint y: 12, endPoint x: 97, endPoint y: 13, distance: 37.2
click at [134, 12] on span "My files" at bounding box center [128, 12] width 23 height 7
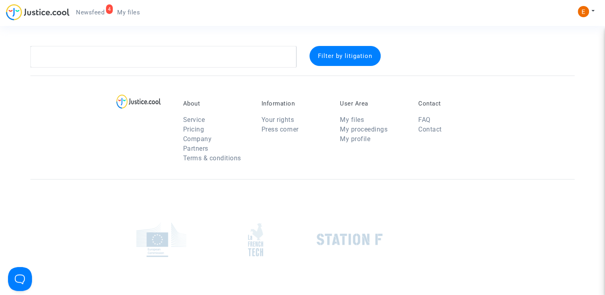
click at [89, 12] on span "Newsfeed" at bounding box center [90, 12] width 28 height 7
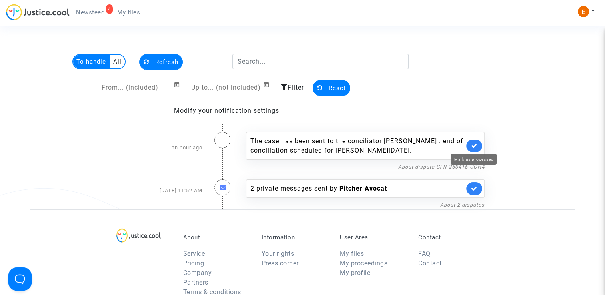
click at [478, 145] on link at bounding box center [474, 145] width 16 height 13
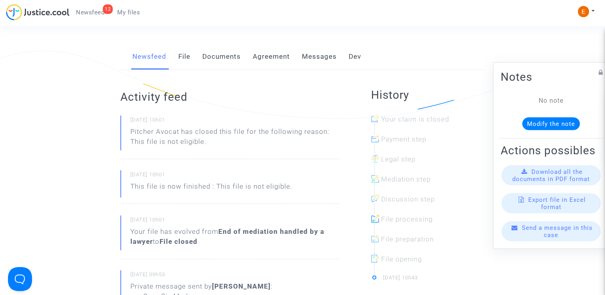
scroll to position [120, 0]
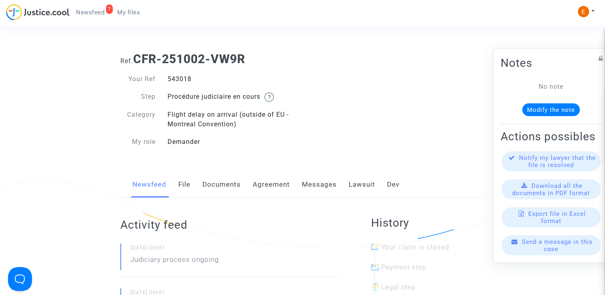
drag, startPoint x: 0, startPoint y: 0, endPoint x: 189, endPoint y: 79, distance: 204.6
click at [189, 79] on div "543018" at bounding box center [231, 79] width 141 height 10
copy div "543018"
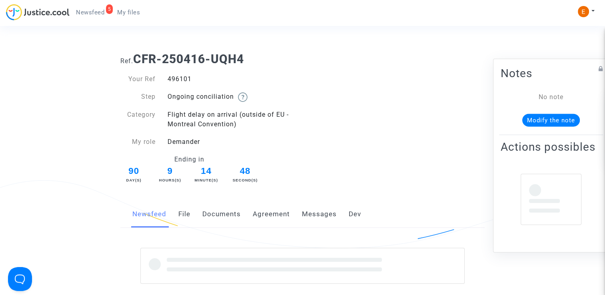
drag, startPoint x: 0, startPoint y: 0, endPoint x: 173, endPoint y: 81, distance: 190.6
click at [173, 81] on div "496101" at bounding box center [231, 79] width 141 height 10
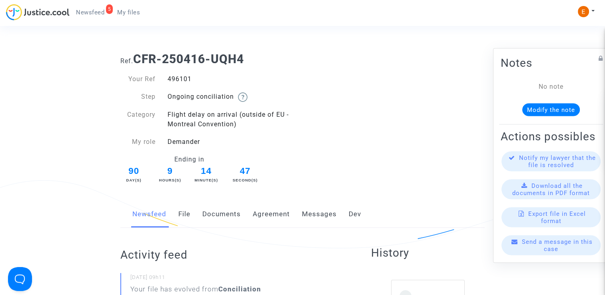
copy div "496101"
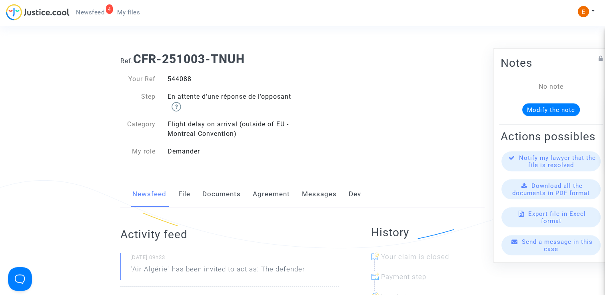
click at [183, 81] on div "544088" at bounding box center [231, 79] width 141 height 10
copy div "544088"
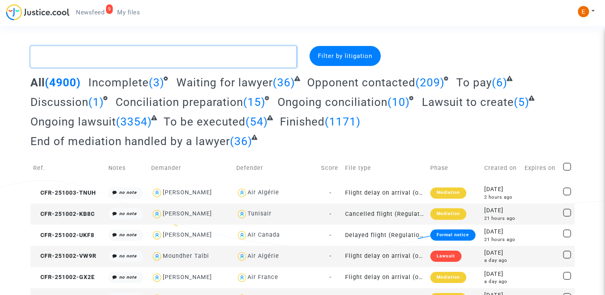
drag, startPoint x: 0, startPoint y: 0, endPoint x: 130, endPoint y: 57, distance: 142.1
paste textarea "Kregbe"
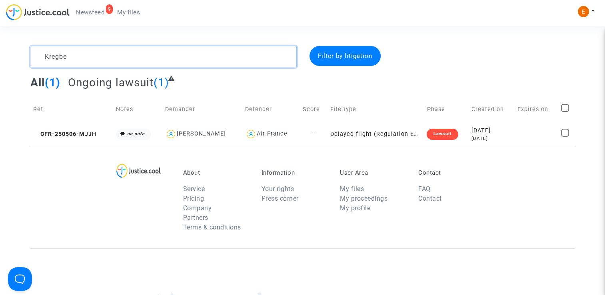
drag, startPoint x: 100, startPoint y: 53, endPoint x: 34, endPoint y: 63, distance: 66.3
click at [34, 63] on textarea at bounding box center [163, 57] width 266 height 22
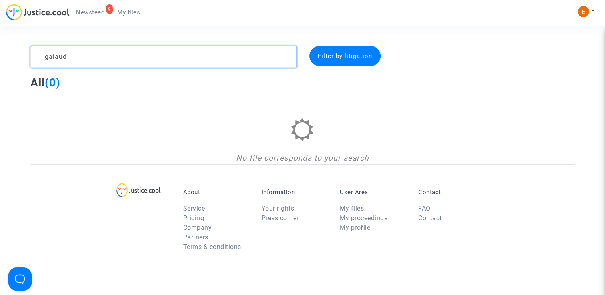
drag, startPoint x: 86, startPoint y: 58, endPoint x: 31, endPoint y: 59, distance: 54.4
click at [31, 59] on textarea at bounding box center [163, 57] width 266 height 22
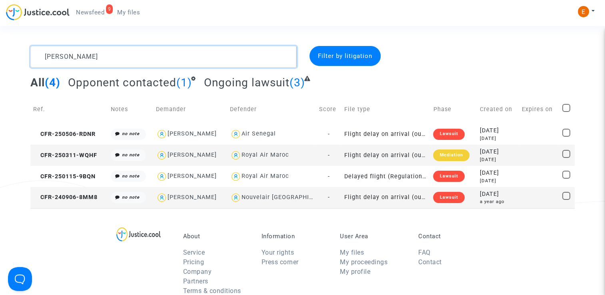
type textarea "huguette"
click at [96, 10] on span "Newsfeed" at bounding box center [90, 12] width 28 height 7
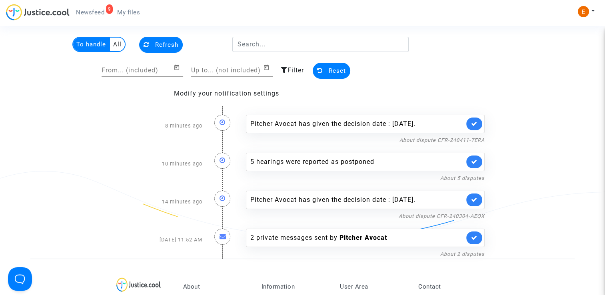
scroll to position [40, 0]
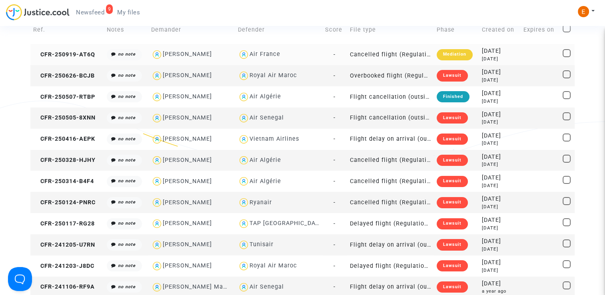
scroll to position [80, 0]
type textarea "[PERSON_NAME]"
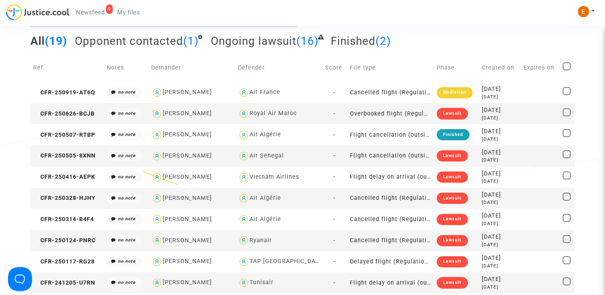
scroll to position [40, 0]
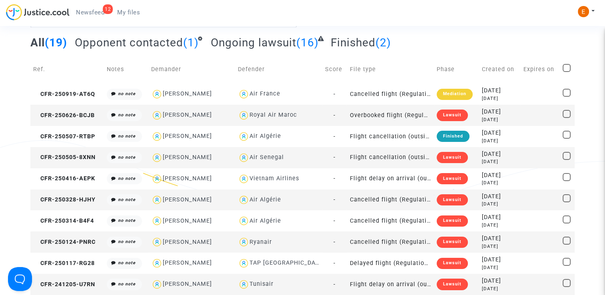
click at [127, 7] on link "My files" at bounding box center [129, 12] width 36 height 12
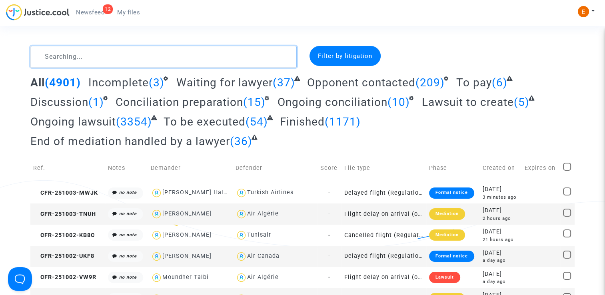
paste textarea "Farre"
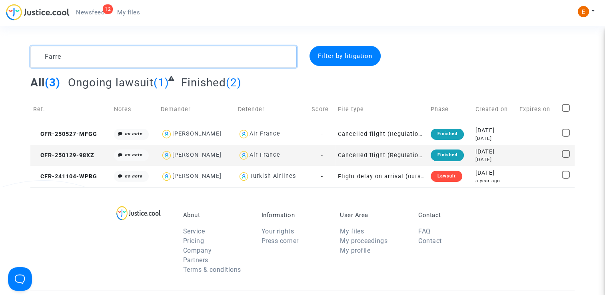
type textarea "Farre"
click at [91, 17] on link "12 Newsfeed" at bounding box center [90, 12] width 41 height 12
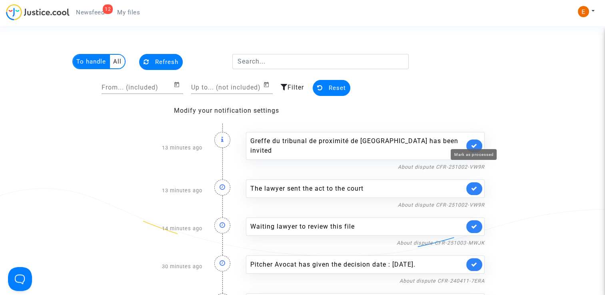
click at [475, 143] on icon at bounding box center [474, 146] width 6 height 6
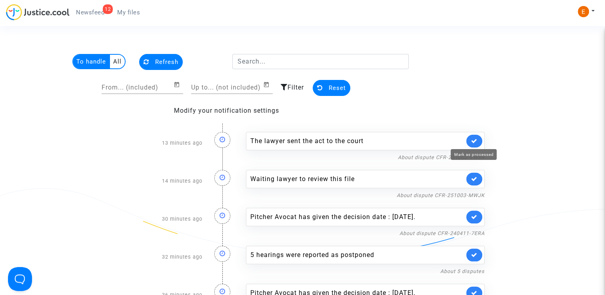
click at [475, 142] on icon at bounding box center [474, 141] width 6 height 6
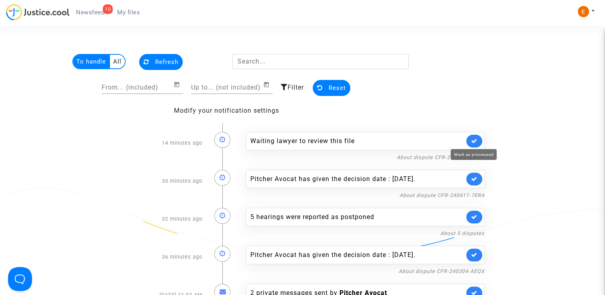
click at [475, 142] on icon at bounding box center [474, 141] width 6 height 6
